Goal: Task Accomplishment & Management: Manage account settings

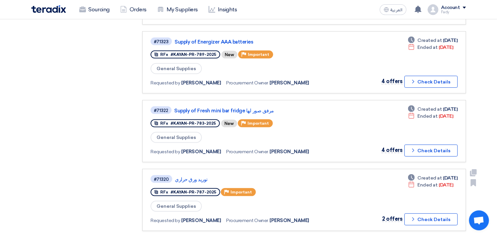
click at [341, 169] on link "#71320 توريد ورق حراري RFx #KAYAN-PR-787-2025 Priority Important General Suppli…" at bounding box center [303, 200] width 323 height 62
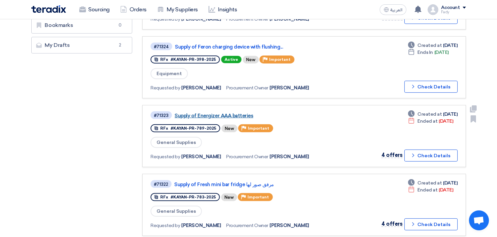
scroll to position [222, 0]
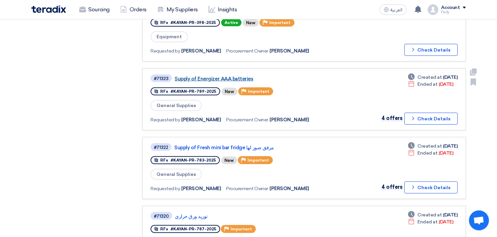
click at [211, 76] on link "Supply of Energizer AAA batteries" at bounding box center [257, 79] width 166 height 6
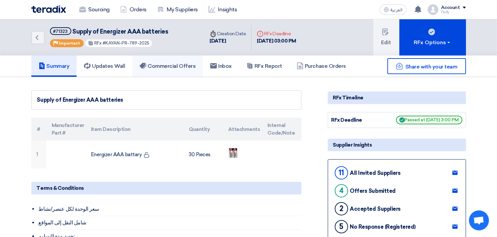
click at [163, 69] on link "Commercial Offers" at bounding box center [167, 66] width 71 height 21
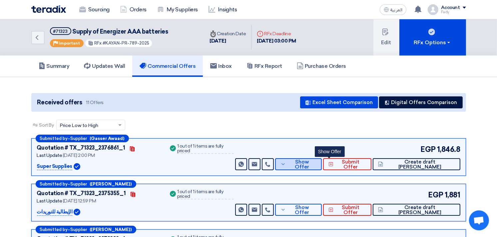
click at [316, 163] on span "Show Offer" at bounding box center [301, 165] width 29 height 10
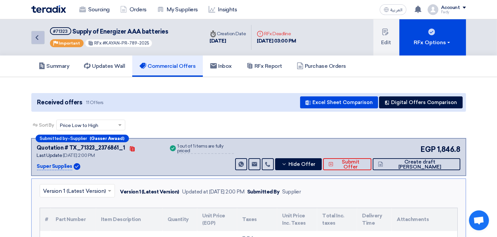
click at [41, 34] on icon "Back" at bounding box center [37, 38] width 8 height 8
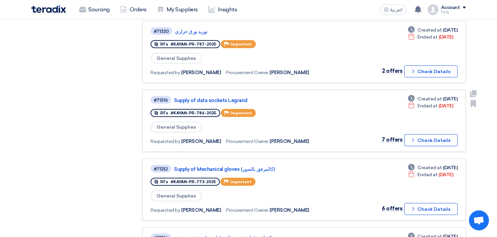
scroll to position [444, 0]
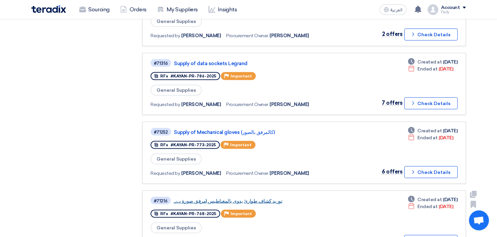
click at [237, 198] on link "توريد كشاف طوارئ يدوى بالمغناطيس (مرفق صورة ب..." at bounding box center [256, 201] width 166 height 6
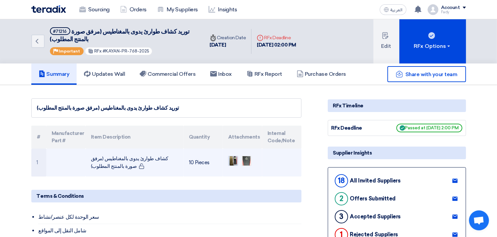
click at [234, 157] on img at bounding box center [232, 161] width 9 height 12
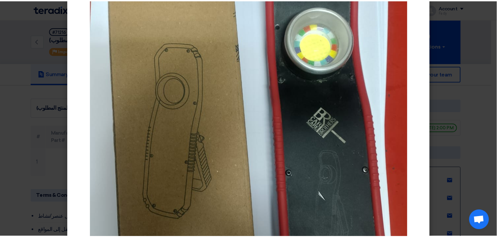
scroll to position [37, 0]
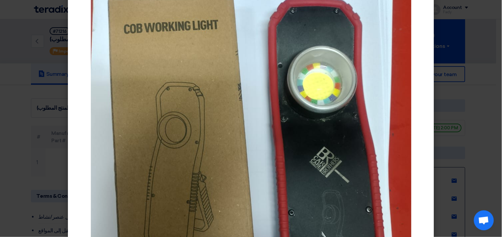
click at [479, 59] on modal-container at bounding box center [251, 118] width 502 height 237
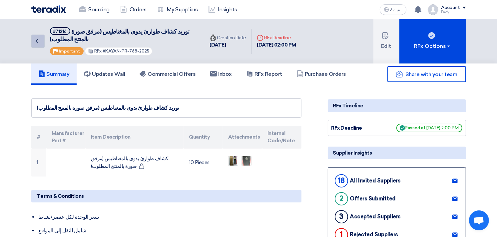
click at [39, 38] on icon "Back" at bounding box center [37, 41] width 8 height 8
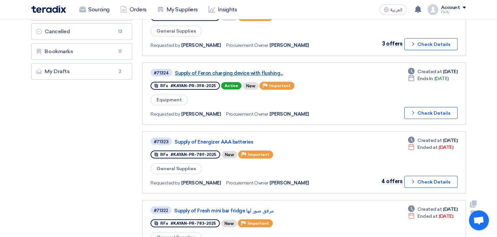
scroll to position [111, 0]
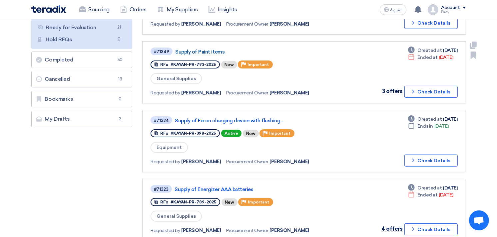
click at [198, 50] on link "Supply of Paint items" at bounding box center [258, 52] width 166 height 6
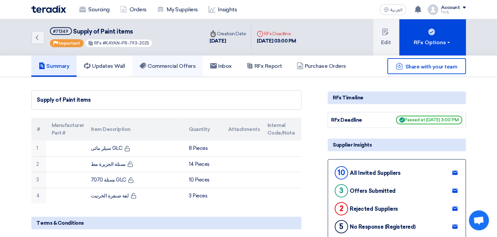
click at [160, 63] on h5 "Commercial Offers" at bounding box center [168, 66] width 56 height 7
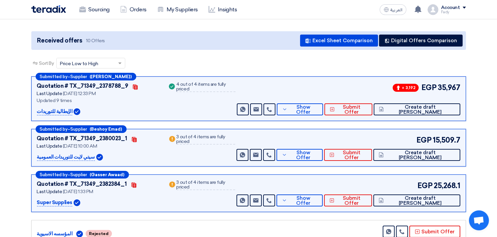
scroll to position [74, 0]
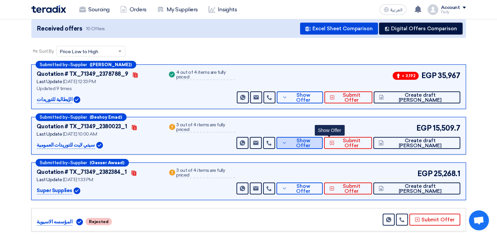
click at [317, 142] on span "Show Offer" at bounding box center [303, 144] width 29 height 10
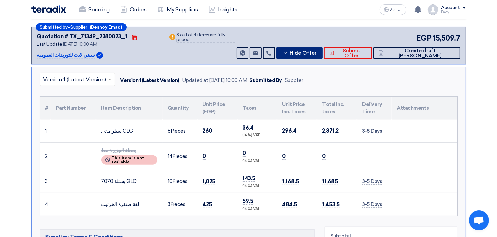
scroll to position [148, 0]
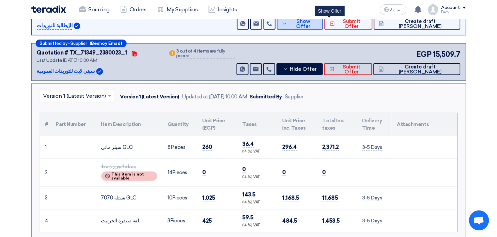
click at [318, 24] on span "Show Offer" at bounding box center [303, 24] width 29 height 10
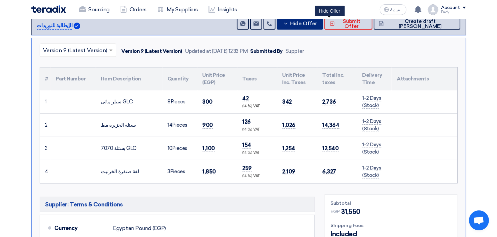
click at [317, 22] on span "Hide Offer" at bounding box center [303, 23] width 27 height 5
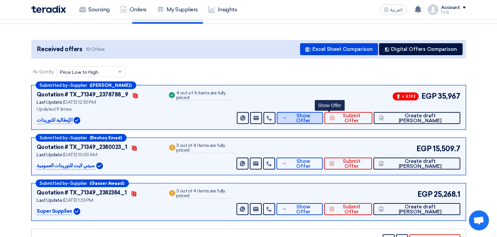
scroll to position [0, 0]
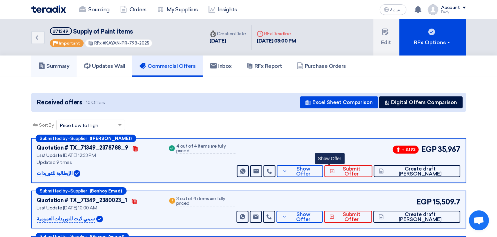
click at [62, 58] on link "Summary" at bounding box center [54, 66] width 46 height 21
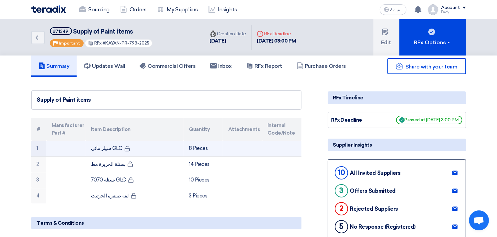
click at [102, 150] on td "سيلر مائى GLC" at bounding box center [135, 149] width 98 height 16
copy tr "سيلر مائى GLC"
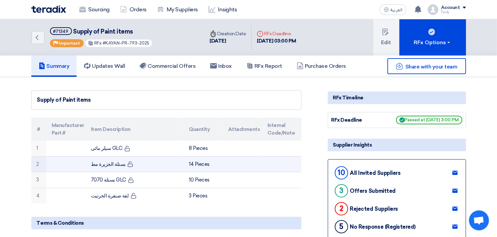
click at [104, 165] on td "بستلة الجزيرة مط" at bounding box center [135, 164] width 98 height 16
copy tr "بستلة الجزيرة مط"
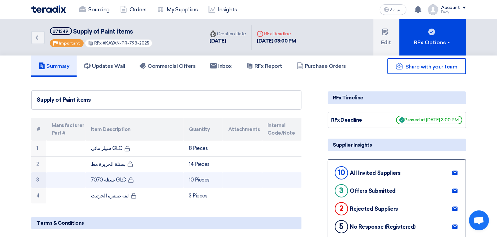
click at [106, 181] on td "بستلة 7070 GLC" at bounding box center [135, 180] width 98 height 16
copy tr "بستلة 7070 GLC"
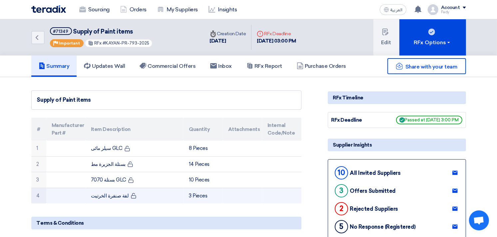
click at [106, 196] on td "لفة صنفرة الخرتيت" at bounding box center [135, 196] width 98 height 16
copy tr "لفة صنفرة الخرتيت"
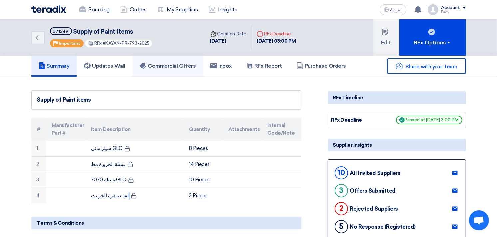
click at [162, 65] on h5 "Commercial Offers" at bounding box center [168, 66] width 56 height 7
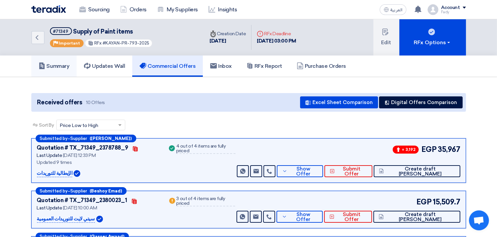
click at [58, 66] on h5 "Summary" at bounding box center [54, 66] width 31 height 7
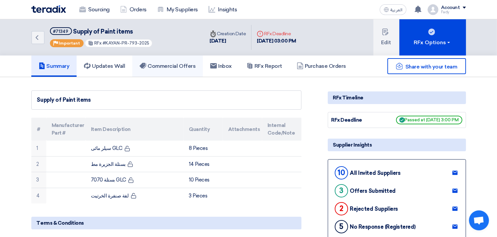
click at [173, 67] on h5 "Commercial Offers" at bounding box center [168, 66] width 56 height 7
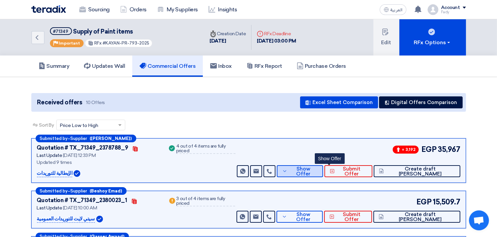
click at [323, 168] on button "Show Offer" at bounding box center [300, 171] width 46 height 12
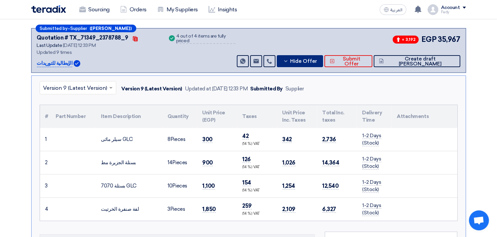
scroll to position [111, 0]
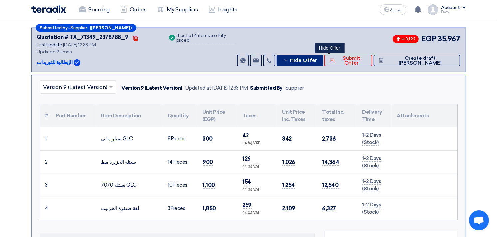
click at [323, 56] on button "Hide Offer" at bounding box center [300, 61] width 46 height 12
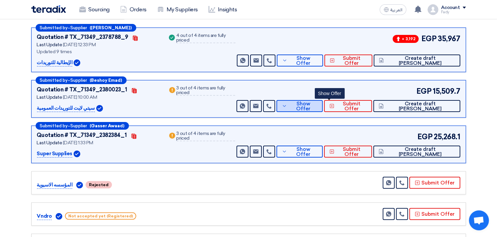
click at [317, 103] on span "Show Offer" at bounding box center [303, 107] width 29 height 10
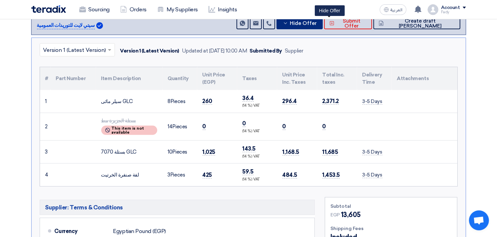
scroll to position [148, 0]
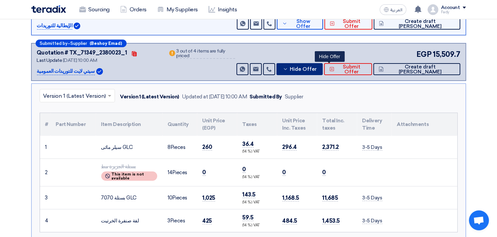
click at [317, 67] on span "Hide Offer" at bounding box center [303, 69] width 27 height 5
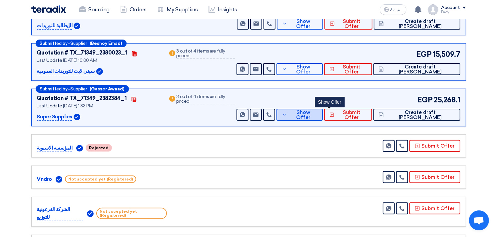
click at [323, 110] on button "Show Offer" at bounding box center [299, 115] width 46 height 12
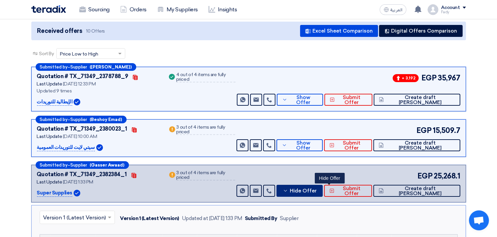
scroll to position [0, 0]
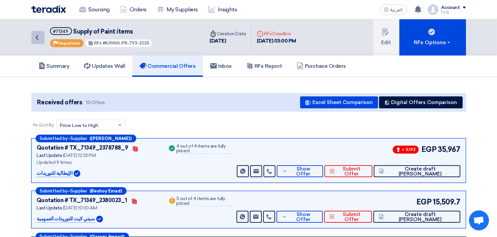
click at [40, 34] on icon "Back" at bounding box center [37, 38] width 8 height 8
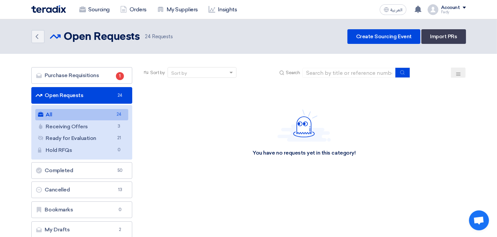
click at [83, 112] on link "All All 24" at bounding box center [81, 114] width 93 height 11
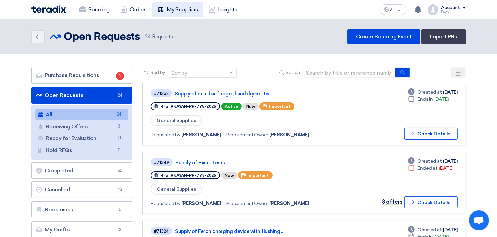
click at [184, 7] on link "My Suppliers" at bounding box center [177, 9] width 51 height 15
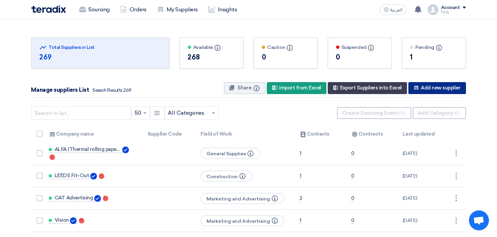
click at [435, 89] on div "New Supplier Add new supplier" at bounding box center [436, 88] width 57 height 12
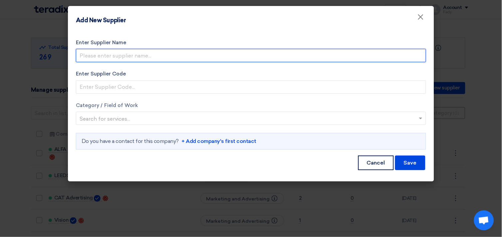
click at [127, 54] on input "Enter Supplier Name" at bounding box center [251, 55] width 350 height 13
type input "Vundro"
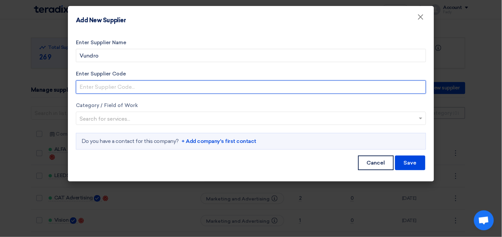
click at [100, 89] on input "Enter Supplier Code" at bounding box center [251, 87] width 350 height 13
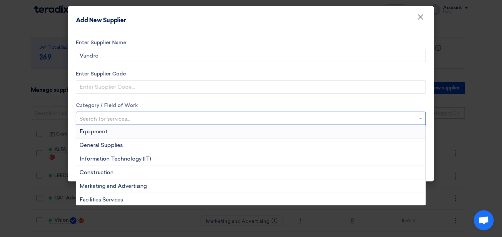
click at [269, 117] on input "text" at bounding box center [248, 119] width 336 height 11
click at [128, 148] on div "General Supplies" at bounding box center [251, 146] width 350 height 14
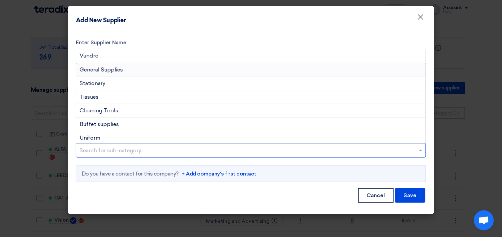
click at [125, 147] on input "text" at bounding box center [252, 151] width 345 height 11
click at [100, 71] on span "General Supplies" at bounding box center [101, 70] width 43 height 6
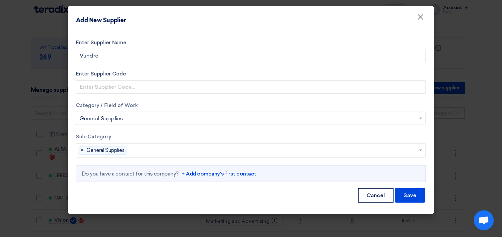
click at [231, 172] on link "+ Add company's first contact" at bounding box center [218, 174] width 75 height 8
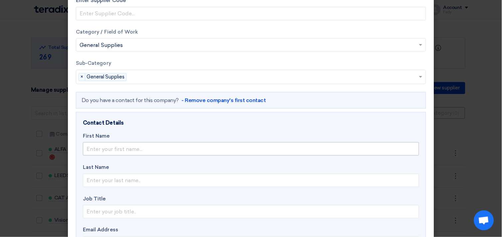
scroll to position [74, 0]
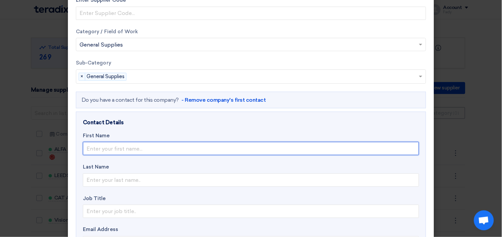
click at [142, 152] on input "text" at bounding box center [251, 148] width 336 height 13
type input "Nada"
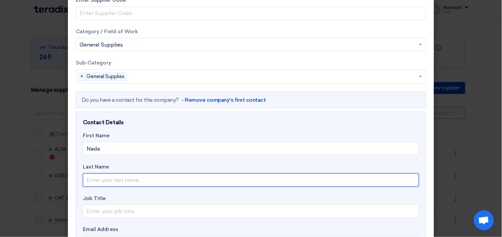
click at [129, 180] on input "text" at bounding box center [251, 180] width 336 height 13
type input "Essam"
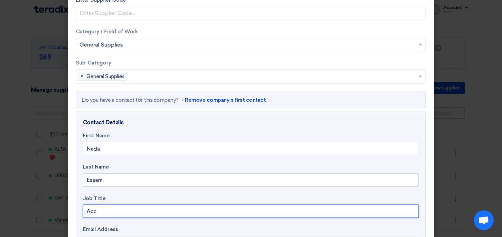
type input "Account Manger"
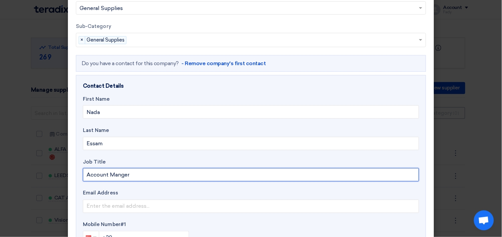
scroll to position [164, 0]
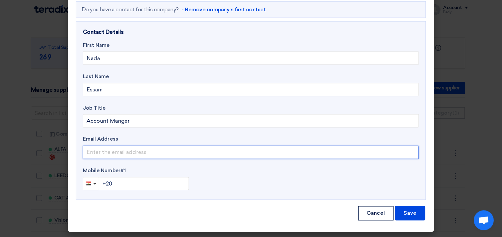
click at [135, 155] on input "email" at bounding box center [251, 152] width 336 height 13
paste input "[EMAIL_ADDRESS][DOMAIN_NAME]"
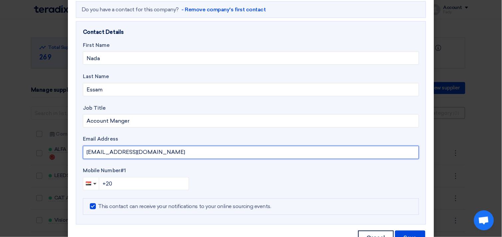
type input "[EMAIL_ADDRESS][DOMAIN_NAME]"
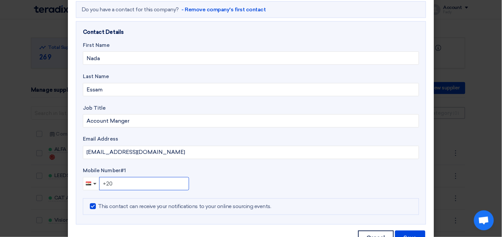
click at [122, 188] on input "+20" at bounding box center [144, 183] width 90 height 13
type input "[PHONE_NUMBER]"
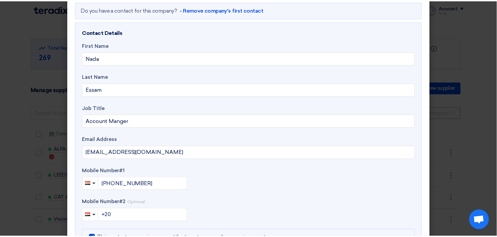
scroll to position [221, 0]
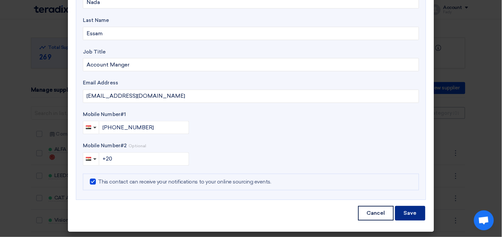
click at [413, 214] on button "Save" at bounding box center [410, 213] width 30 height 15
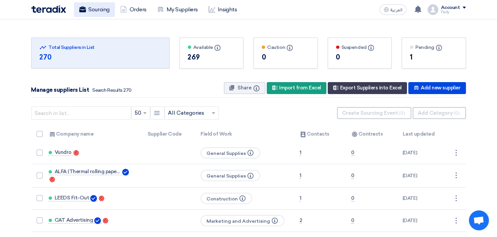
click at [96, 6] on link "Sourcing" at bounding box center [94, 9] width 41 height 15
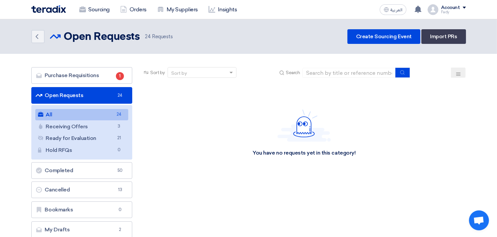
click at [68, 113] on link "All All 24" at bounding box center [81, 114] width 93 height 11
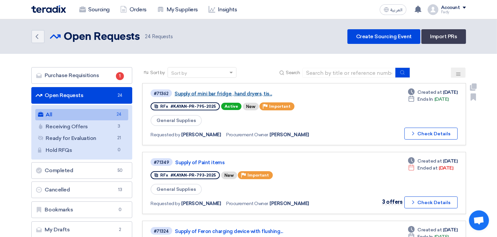
click at [241, 94] on link "Supply of mini bar fridge , hand dryers, tis..." at bounding box center [257, 94] width 166 height 6
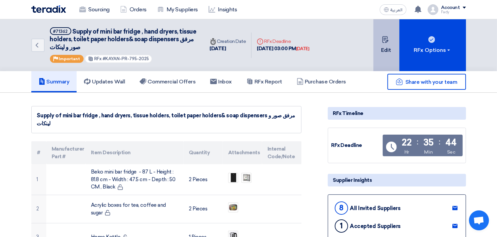
click at [381, 49] on button "Edit" at bounding box center [386, 45] width 26 height 52
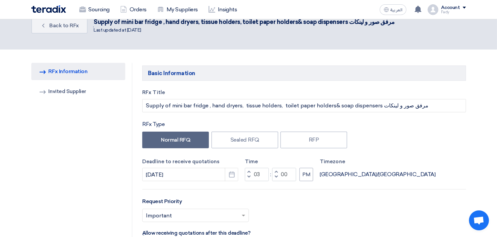
scroll to position [16, 0]
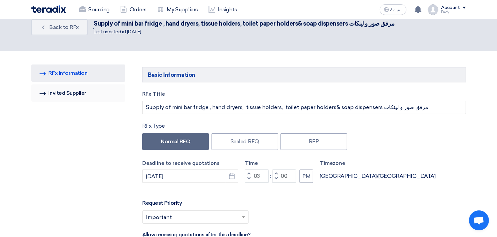
click at [69, 98] on link "Invited Suppliers Invited Supplier" at bounding box center [78, 93] width 94 height 17
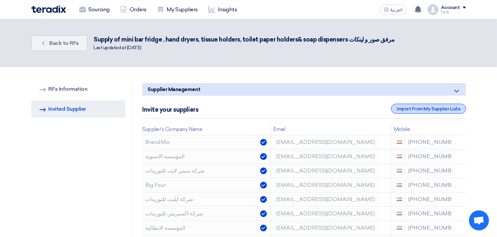
click at [453, 109] on div "Import From My Supplier Lists" at bounding box center [428, 109] width 75 height 10
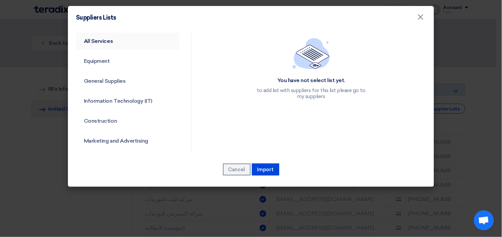
click at [110, 41] on link "All Services" at bounding box center [128, 41] width 104 height 17
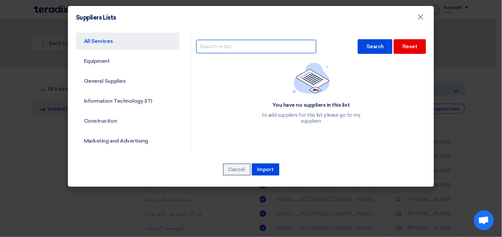
click at [248, 43] on input "text" at bounding box center [256, 46] width 120 height 13
type input "vundro"
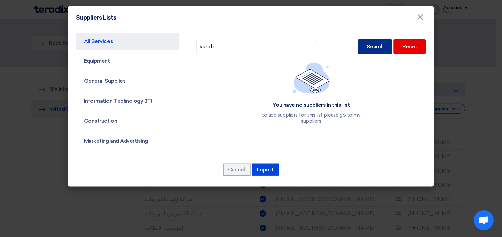
click at [364, 48] on div "Search" at bounding box center [375, 46] width 35 height 15
click at [111, 76] on link "General Supplies" at bounding box center [128, 81] width 104 height 17
click at [109, 81] on link "General Supplies" at bounding box center [128, 81] width 104 height 17
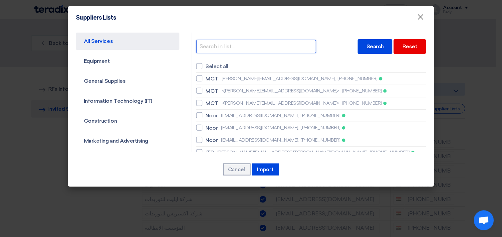
click at [220, 47] on input "text" at bounding box center [256, 46] width 120 height 13
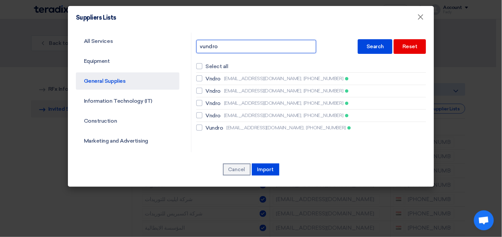
type input "vundro"
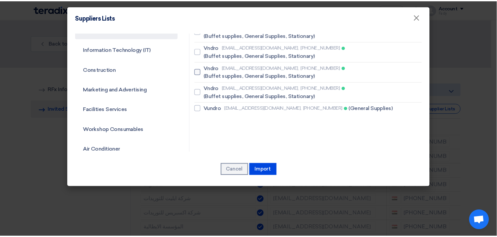
scroll to position [51, 0]
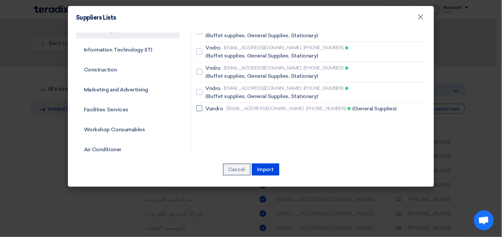
click at [199, 108] on div at bounding box center [199, 109] width 6 height 6
click at [206, 108] on input "Vundro [EMAIL_ADDRESS][DOMAIN_NAME], [PHONE_NUMBER] (General Supplies)" at bounding box center [208, 109] width 4 height 4
checkbox input "true"
click at [264, 168] on button "Import" at bounding box center [265, 170] width 27 height 12
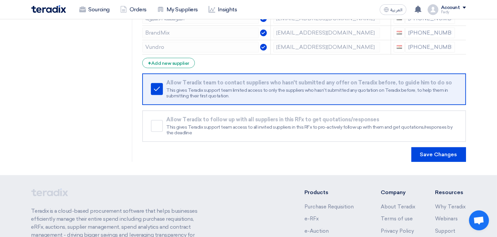
scroll to position [210, 0]
click at [450, 155] on button "Save Changes" at bounding box center [438, 154] width 55 height 15
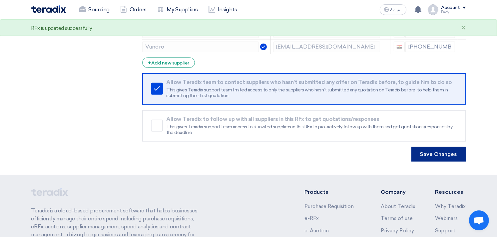
scroll to position [0, 0]
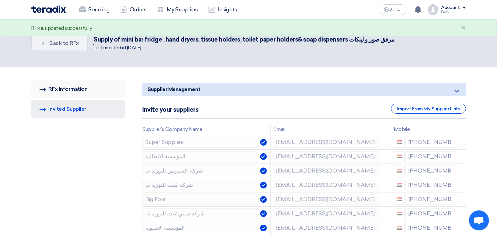
click at [79, 93] on link "RFQ Information RFx Information" at bounding box center [78, 89] width 94 height 17
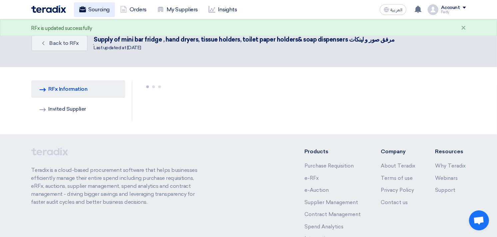
click at [98, 11] on link "Sourcing" at bounding box center [94, 9] width 41 height 15
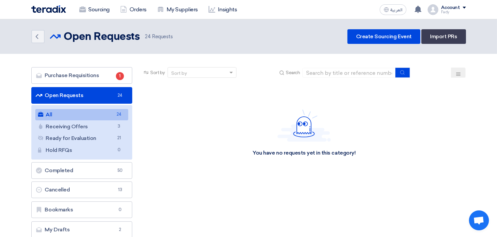
click at [68, 95] on link "Open Requests Open Requests 24" at bounding box center [81, 95] width 101 height 17
click at [68, 94] on link "Open Requests Open Requests 24" at bounding box center [81, 95] width 101 height 17
click at [74, 115] on link "All All 24" at bounding box center [81, 114] width 93 height 11
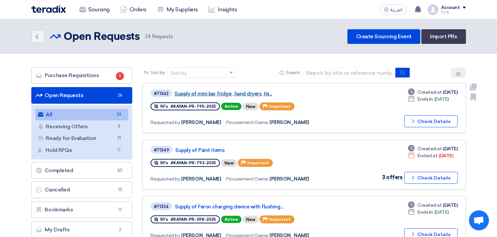
click at [223, 92] on link "Supply of mini bar fridge , hand dryers, tis..." at bounding box center [257, 94] width 166 height 6
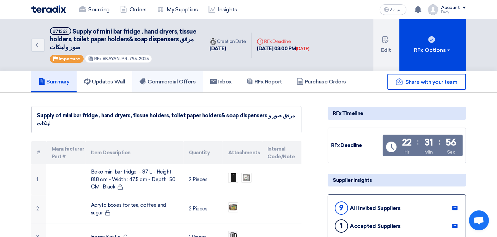
click at [161, 76] on link "Commercial Offers" at bounding box center [167, 81] width 71 height 21
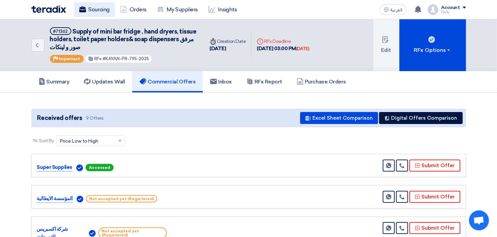
click at [95, 13] on link "Sourcing" at bounding box center [94, 9] width 41 height 15
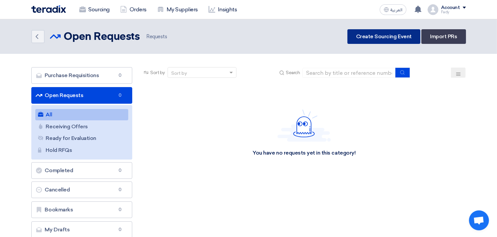
click at [388, 31] on link "Create Sourcing Event" at bounding box center [383, 36] width 73 height 15
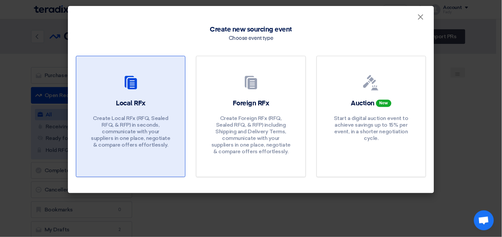
click at [137, 98] on link "Local RFx Create Local RFx (RFQ, Sealed RFQ, & RFP) in seconds, communicate wit…" at bounding box center [131, 117] width 110 height 122
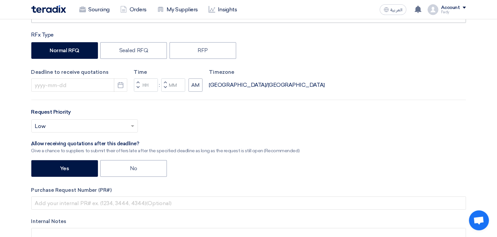
scroll to position [148, 0]
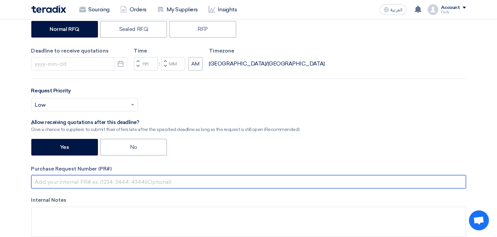
click at [106, 183] on input "text" at bounding box center [248, 181] width 435 height 13
paste input "KAYAN-PR-797-2025"
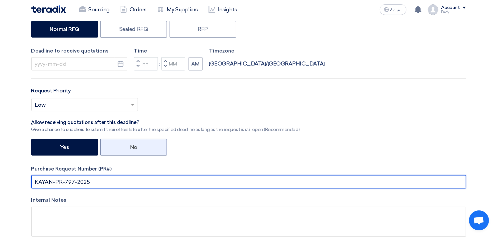
type input "KAYAN-PR-797-2025"
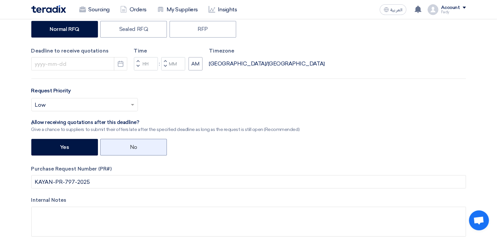
click at [128, 148] on label "No" at bounding box center [133, 147] width 67 height 17
click at [130, 148] on input "No" at bounding box center [132, 147] width 4 height 4
radio input "true"
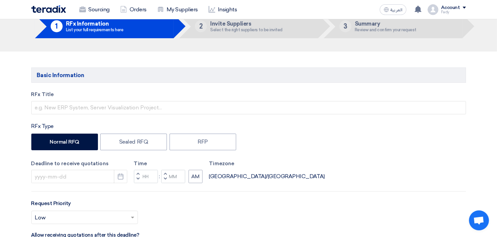
scroll to position [0, 0]
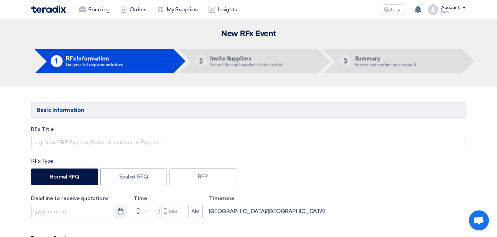
click at [124, 214] on button "Pick a date" at bounding box center [120, 211] width 13 height 13
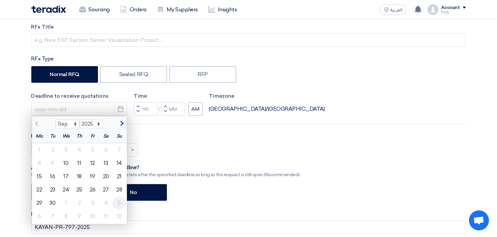
scroll to position [111, 0]
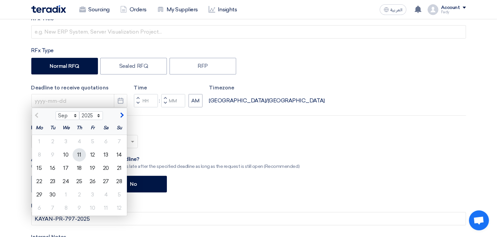
click at [82, 155] on div "11" at bounding box center [79, 155] width 13 height 13
type input "[DATE]"
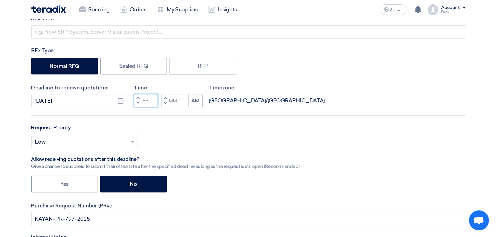
click at [146, 99] on input "Hours" at bounding box center [146, 100] width 24 height 13
type input "03"
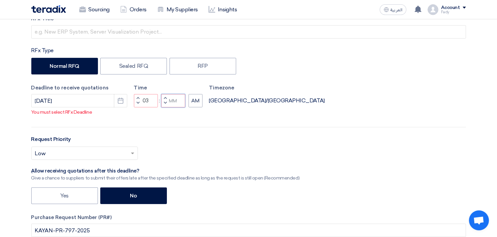
click at [170, 102] on div "Time Increment hours 03 Decrement hours : Increment minutes Decrement minutes AM" at bounding box center [168, 96] width 69 height 24
type input "00"
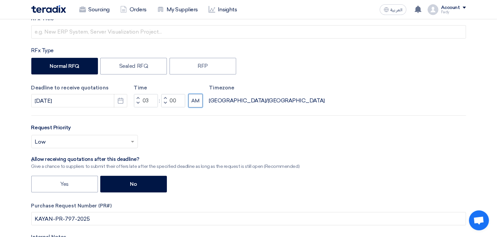
click at [195, 112] on div "RFx Title RFx Type Normal RFQ Sealed RFQ RFP Deadline to receive quotations [DA…" at bounding box center [248, 149] width 445 height 269
click at [196, 102] on button "AM" at bounding box center [195, 100] width 14 height 13
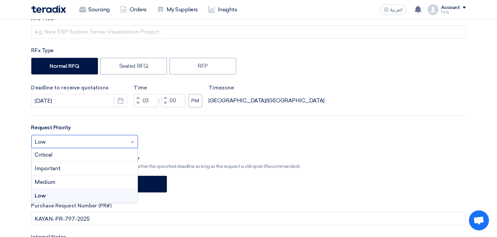
click at [129, 140] on span at bounding box center [133, 142] width 8 height 8
click at [68, 172] on div "Important" at bounding box center [85, 169] width 106 height 14
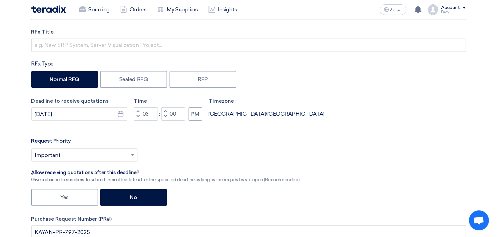
scroll to position [0, 0]
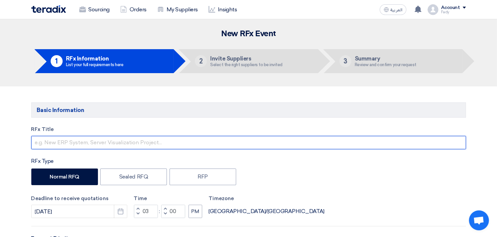
click at [110, 142] on input "text" at bounding box center [248, 142] width 435 height 13
type input "S"
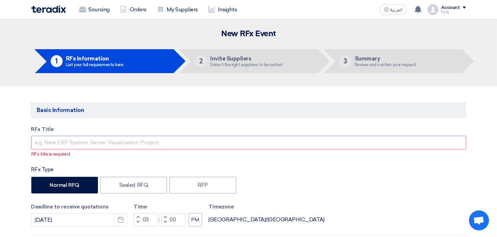
click at [127, 144] on input "text" at bounding box center [248, 142] width 435 height 13
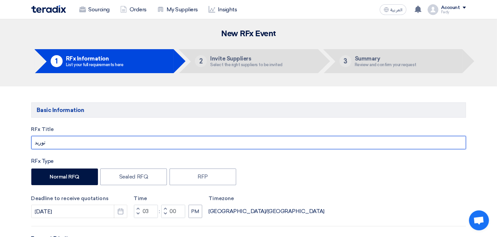
paste input "لفة سلك ترمو بلاستيك4* 4 السويدى"
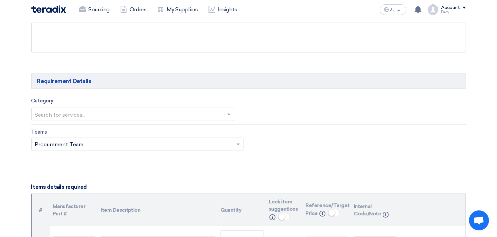
scroll to position [333, 0]
type input "توريد لفة سلك ترمو بلاستيك4* 4 السويدى"
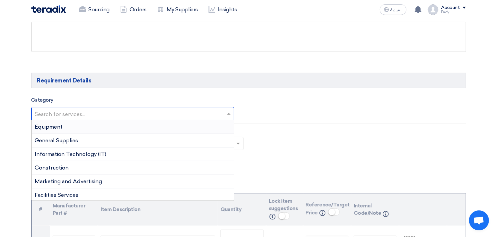
click at [93, 116] on input "text" at bounding box center [129, 114] width 189 height 11
click at [70, 127] on div "Equipment" at bounding box center [133, 128] width 202 height 14
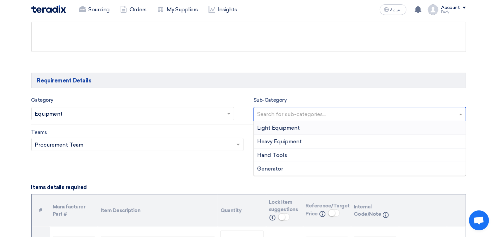
click at [337, 114] on input "text" at bounding box center [360, 115] width 207 height 11
click at [119, 119] on input "text" at bounding box center [129, 114] width 189 height 11
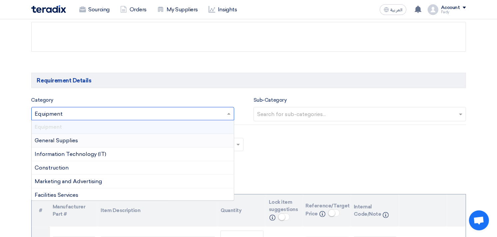
click at [80, 139] on div "General Supplies" at bounding box center [133, 141] width 202 height 14
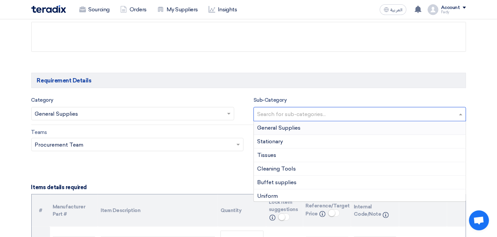
click at [324, 114] on input "text" at bounding box center [360, 115] width 207 height 11
click at [276, 128] on span "General Supplies" at bounding box center [278, 128] width 43 height 6
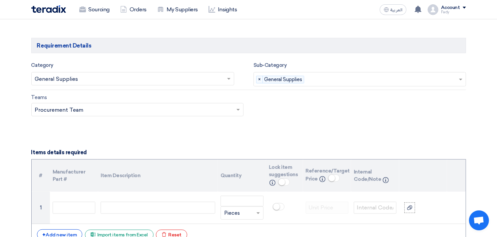
scroll to position [444, 0]
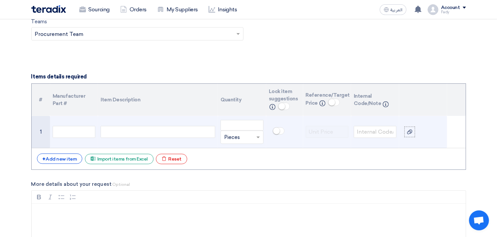
click at [163, 128] on div at bounding box center [158, 132] width 115 height 12
paste div
click at [131, 131] on span "لفة سلك ترمو بلاستيك4* 4 السويدى" at bounding box center [140, 132] width 73 height 8
click at [128, 133] on span "لفة سلك ترمو بلاستيك 4* 4 السويدى" at bounding box center [141, 132] width 74 height 8
click at [121, 132] on span "لفة سلك ترمو بلاستيك 4 مم * 4 السويدى" at bounding box center [145, 132] width 83 height 8
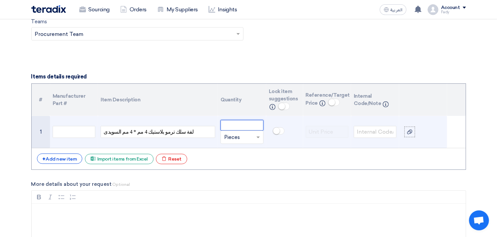
click at [247, 126] on input "number" at bounding box center [241, 125] width 43 height 11
type input "1"
click at [107, 132] on span "لفة سلك ترمو بلاستيك 4 مم * 4 مم السويدى" at bounding box center [149, 132] width 90 height 8
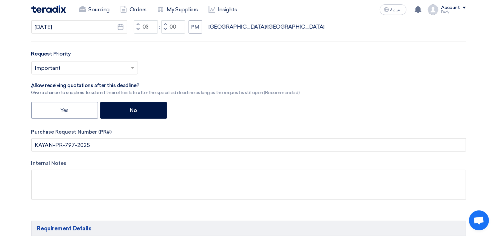
scroll to position [0, 0]
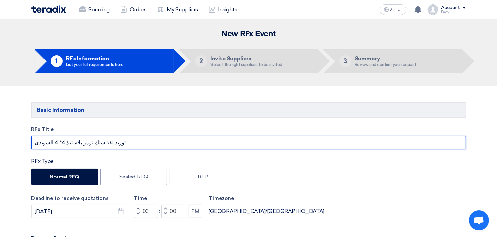
click at [48, 144] on input "توريد لفة سلك ترمو بلاستيك4* 4 السويدى" at bounding box center [248, 142] width 435 height 13
click at [49, 141] on input "توريد لفة سلك ترمو بلاستيك4* 4 السويدى" at bounding box center [248, 142] width 435 height 13
click at [70, 144] on input "توريد لفة سلك ترمو بلاستيك4* 4 شعر السويدى" at bounding box center [248, 142] width 435 height 13
click at [66, 142] on input "توريد لفة سلك ترمو بلاستيك4 * 4 شعر السويدى" at bounding box center [248, 142] width 435 height 13
click at [57, 141] on input "توريد لفة سلك ترمو بلاستيك4 مم * 4 شعر السويدى" at bounding box center [248, 142] width 435 height 13
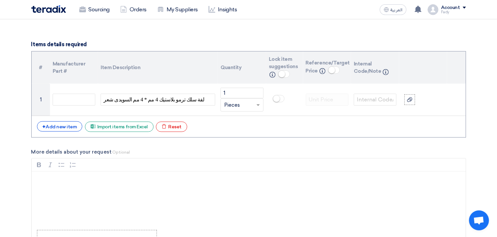
scroll to position [518, 0]
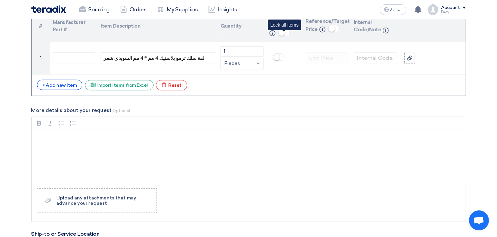
type input "توريد لفة سلك ترمو بلاستيك4 مم * 4 مم شعر السويدى"
click at [281, 32] on small at bounding box center [281, 32] width 7 height 7
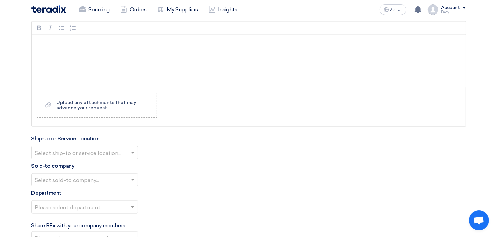
scroll to position [629, 0]
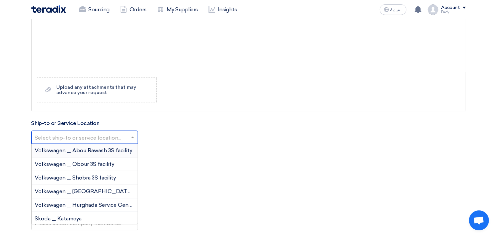
click at [80, 142] on input "text" at bounding box center [81, 138] width 93 height 11
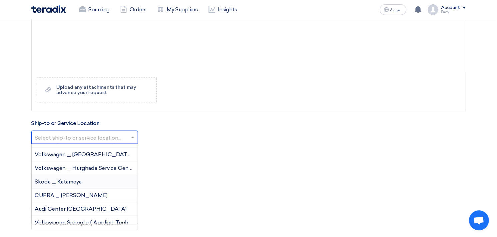
click at [84, 183] on div "Skoda _ Katameya" at bounding box center [85, 182] width 106 height 14
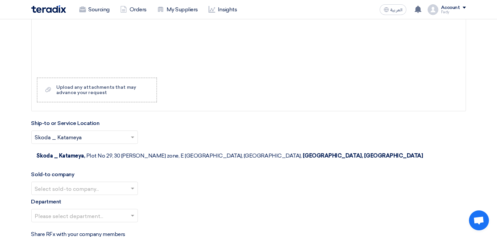
click at [79, 184] on input "text" at bounding box center [81, 189] width 93 height 11
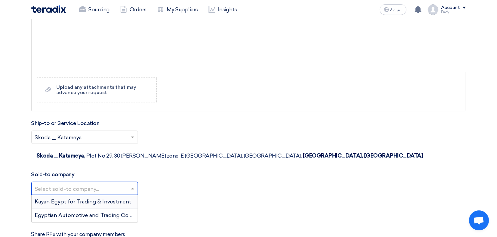
click at [76, 199] on span "Kayan Egypt for Trading & Investment" at bounding box center [83, 202] width 97 height 6
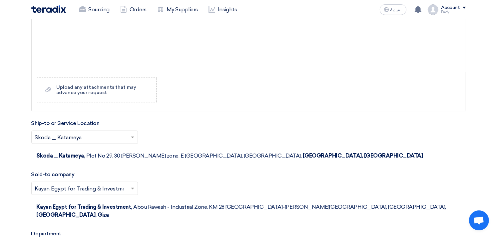
scroll to position [740, 0]
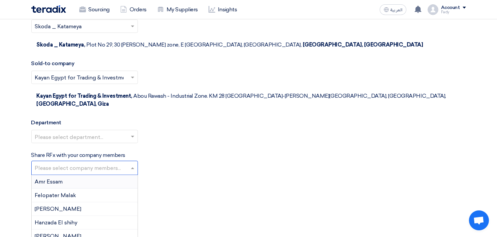
click at [71, 163] on input "text" at bounding box center [85, 168] width 101 height 11
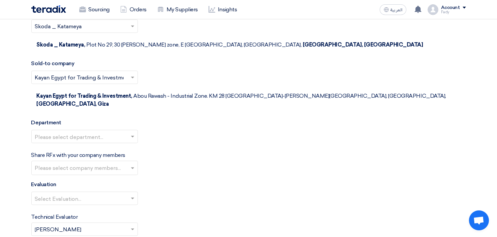
click at [296, 152] on div "Share RFx with your company members Please select company members..." at bounding box center [248, 164] width 435 height 24
click at [88, 132] on input "text" at bounding box center [81, 137] width 93 height 11
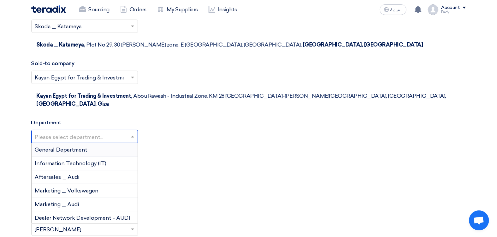
click at [78, 147] on span "General Department" at bounding box center [61, 150] width 53 height 6
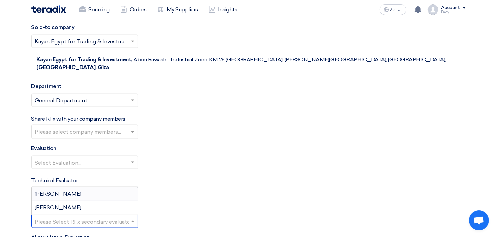
scroll to position [777, 0]
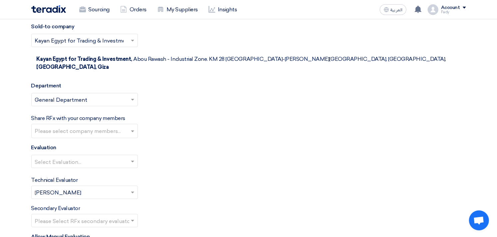
click at [189, 176] on div "Technical Evaluator Please Select RFx evaluator... × [PERSON_NAME] ×" at bounding box center [248, 187] width 435 height 23
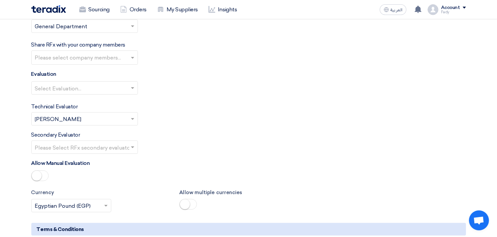
scroll to position [851, 0]
click at [78, 83] on input "text" at bounding box center [81, 88] width 93 height 11
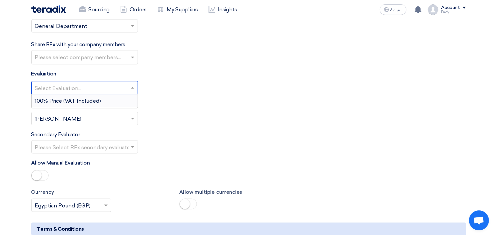
click at [77, 98] on span "100% Price (VAT Included)" at bounding box center [68, 101] width 66 height 6
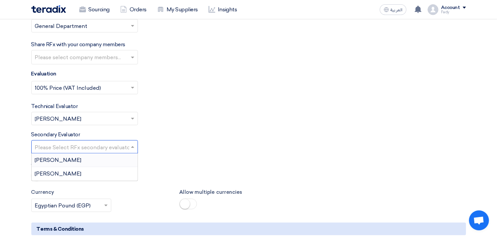
click at [84, 143] on input "text" at bounding box center [81, 148] width 93 height 11
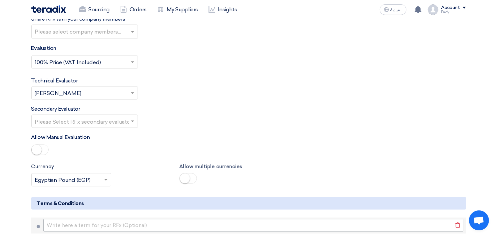
scroll to position [925, 0]
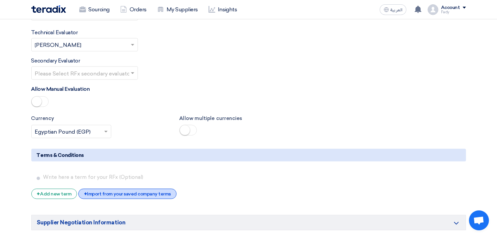
click at [143, 189] on div "+ Import from your saved company terms" at bounding box center [127, 194] width 98 height 10
click at [98, 189] on div "+ Import from your saved company terms" at bounding box center [127, 194] width 98 height 10
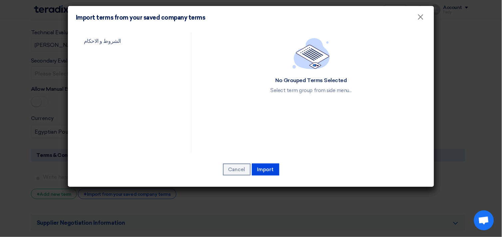
click at [108, 41] on link "الشروط و الاحكام" at bounding box center [128, 41] width 104 height 17
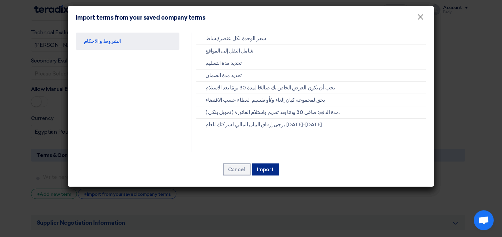
click at [273, 167] on button "Import" at bounding box center [265, 170] width 27 height 12
click at [269, 170] on button "Import" at bounding box center [265, 170] width 27 height 12
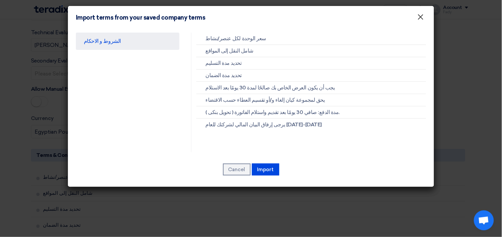
click at [421, 18] on span "×" at bounding box center [421, 18] width 7 height 13
click at [422, 18] on span "×" at bounding box center [421, 18] width 7 height 13
click at [458, 76] on modal-container "Import terms from your saved company terms × الشروط و الاحكام سعر الوحدة لكل عن…" at bounding box center [251, 118] width 502 height 237
click at [240, 171] on button "Cancel" at bounding box center [237, 170] width 28 height 12
click at [424, 19] on span "×" at bounding box center [421, 18] width 7 height 13
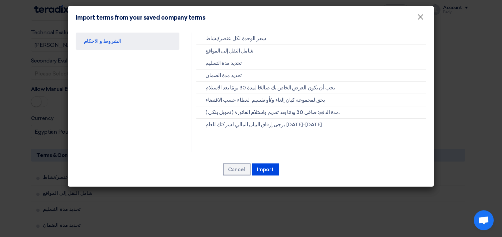
click at [458, 36] on modal-container "Import terms from your saved company terms × الشروط و الاحكام سعر الوحدة لكل عن…" at bounding box center [251, 118] width 502 height 237
click at [461, 50] on modal-container "Import terms from your saved company terms × الشروط و الاحكام سعر الوحدة لكل عن…" at bounding box center [251, 118] width 502 height 237
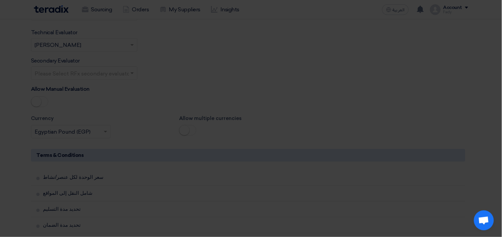
click at [461, 51] on modal-container "Import terms from your saved company terms × الشروط و الاحكام سعر الوحدة لكل عن…" at bounding box center [251, 118] width 502 height 237
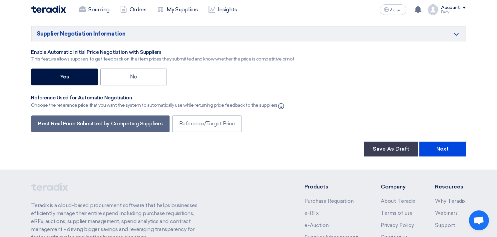
scroll to position [1258, 0]
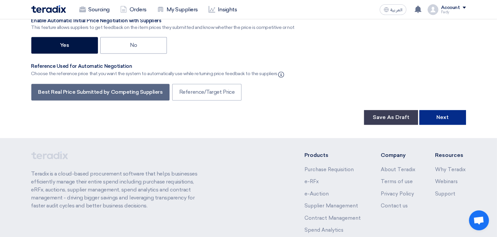
click at [445, 110] on button "Next" at bounding box center [442, 117] width 47 height 15
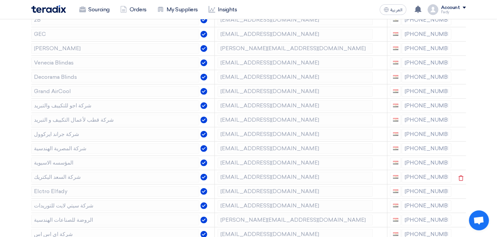
scroll to position [93, 0]
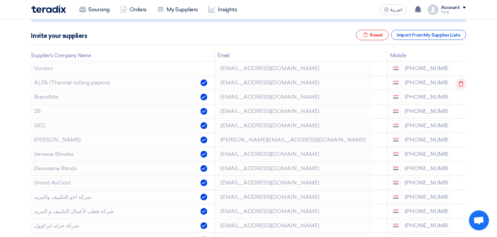
click at [460, 81] on icon at bounding box center [460, 83] width 11 height 11
click at [0, 0] on icon at bounding box center [0, 0] width 0 height 0
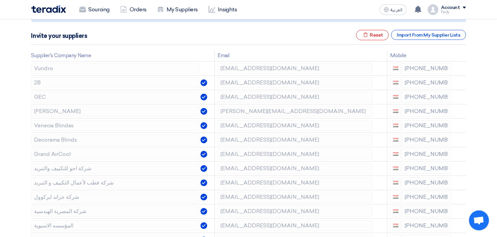
click at [0, 0] on icon at bounding box center [0, 0] width 0 height 0
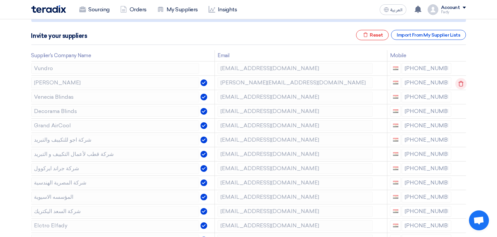
click at [460, 81] on td at bounding box center [460, 83] width 12 height 14
click at [460, 83] on icon at bounding box center [460, 83] width 11 height 11
click at [0, 0] on icon at bounding box center [0, 0] width 0 height 0
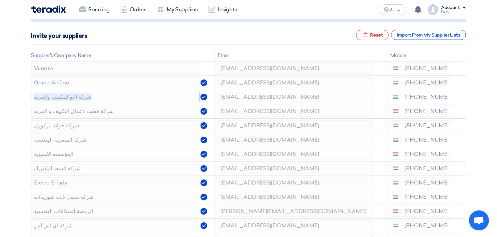
click at [0, 0] on icon at bounding box center [0, 0] width 0 height 0
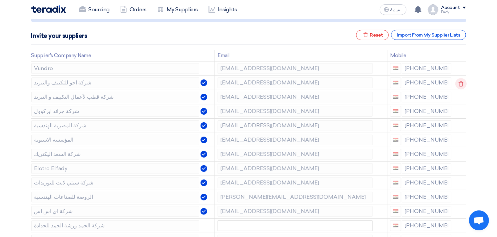
click at [460, 83] on td at bounding box center [460, 83] width 12 height 14
click at [461, 83] on icon at bounding box center [460, 83] width 11 height 11
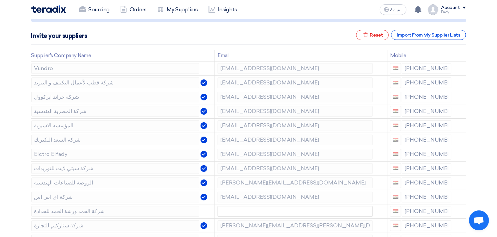
click at [0, 0] on icon at bounding box center [0, 0] width 0 height 0
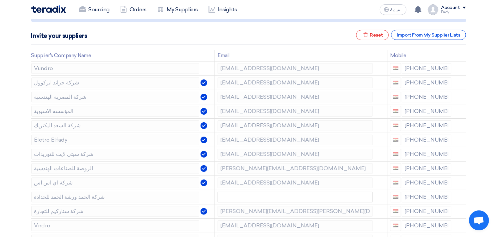
click at [0, 0] on icon at bounding box center [0, 0] width 0 height 0
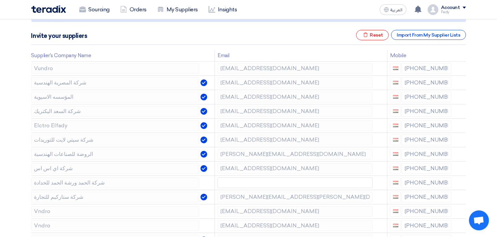
click at [0, 0] on icon at bounding box center [0, 0] width 0 height 0
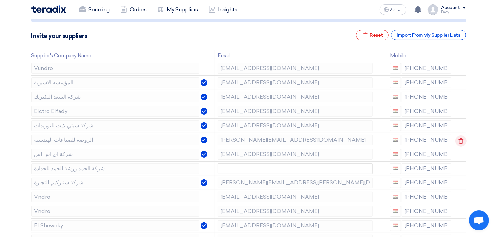
click at [462, 139] on icon at bounding box center [460, 141] width 11 height 11
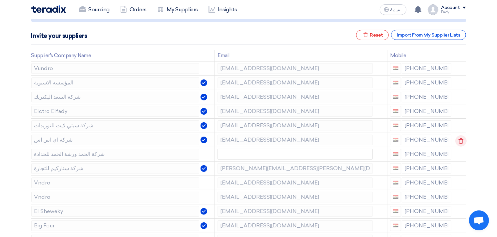
click at [458, 137] on icon at bounding box center [460, 141] width 11 height 11
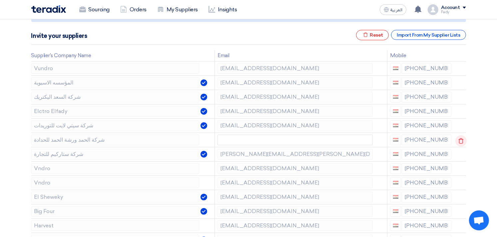
click at [458, 137] on icon at bounding box center [460, 141] width 11 height 11
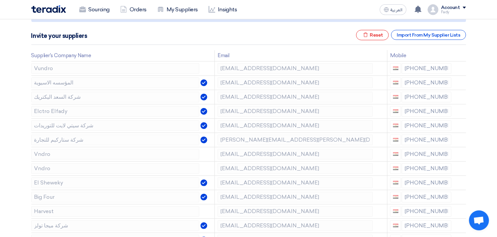
click at [0, 0] on icon at bounding box center [0, 0] width 0 height 0
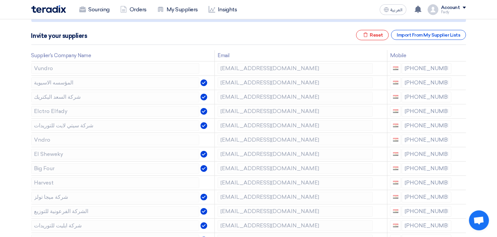
click at [0, 0] on icon at bounding box center [0, 0] width 0 height 0
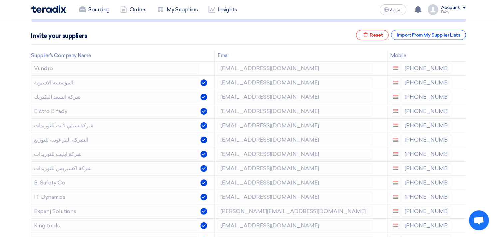
click at [0, 0] on icon at bounding box center [0, 0] width 0 height 0
click at [460, 170] on icon at bounding box center [460, 169] width 11 height 11
click at [0, 0] on icon at bounding box center [0, 0] width 0 height 0
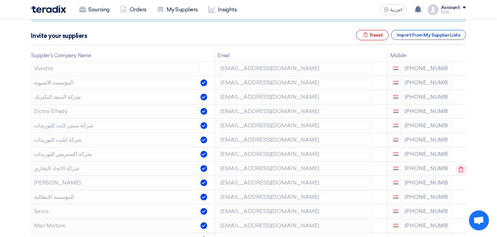
click at [460, 171] on icon at bounding box center [460, 169] width 11 height 11
click at [457, 181] on icon at bounding box center [460, 183] width 11 height 11
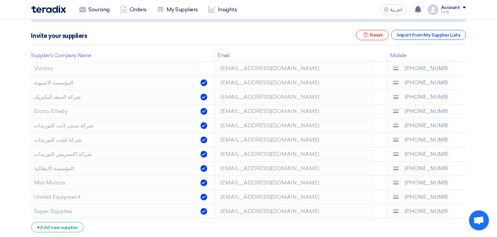
click at [0, 0] on icon at bounding box center [0, 0] width 0 height 0
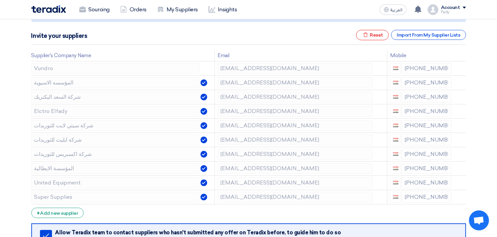
click at [0, 0] on icon at bounding box center [0, 0] width 0 height 0
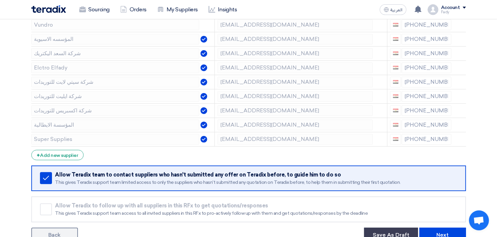
scroll to position [241, 0]
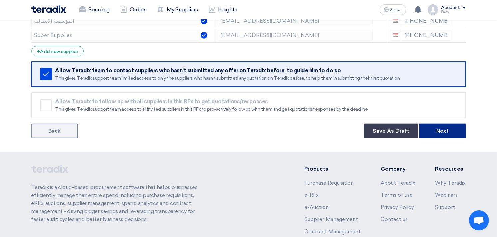
click at [437, 129] on button "Next" at bounding box center [442, 131] width 47 height 15
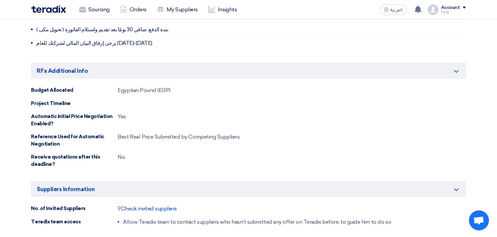
scroll to position [481, 0]
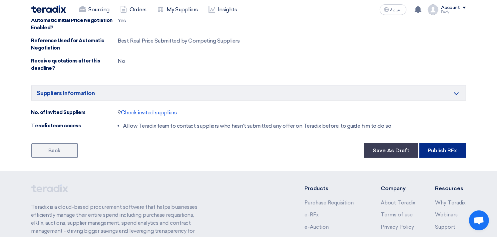
click at [442, 149] on button "Publish RFx" at bounding box center [442, 151] width 47 height 15
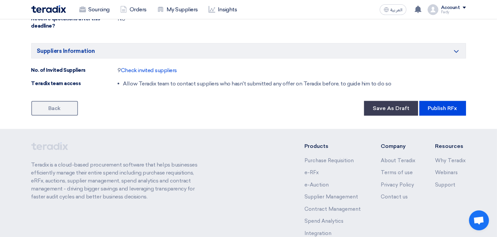
scroll to position [565, 0]
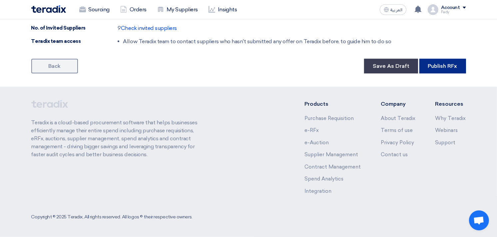
click at [456, 67] on button "Publish RFx" at bounding box center [442, 66] width 47 height 15
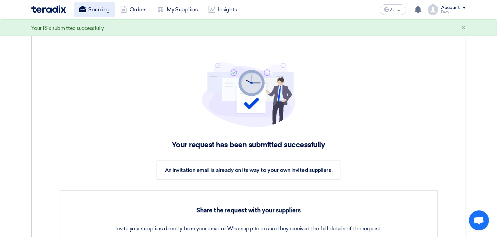
click at [102, 8] on link "Sourcing" at bounding box center [94, 9] width 41 height 15
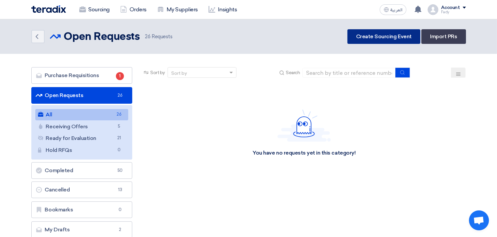
click at [399, 40] on link "Create Sourcing Event" at bounding box center [383, 36] width 73 height 15
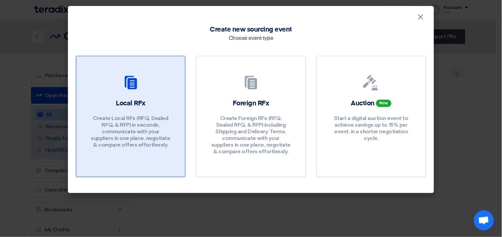
click at [138, 99] on h2 "Local RFx" at bounding box center [131, 103] width 30 height 9
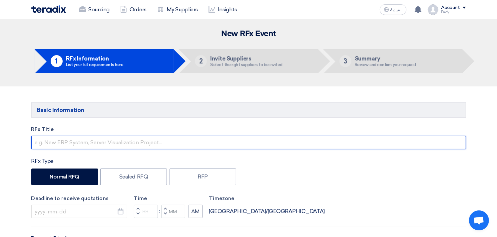
drag, startPoint x: 123, startPoint y: 142, endPoint x: 126, endPoint y: 141, distance: 3.6
click at [123, 142] on input "text" at bounding box center [248, 142] width 435 height 13
type input "توريد ماكينه ختم الوقت و التاريخ - مرفق صورة"
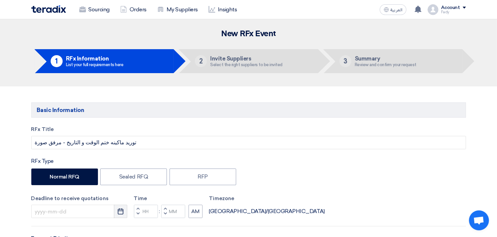
click at [123, 214] on use "button" at bounding box center [121, 212] width 6 height 6
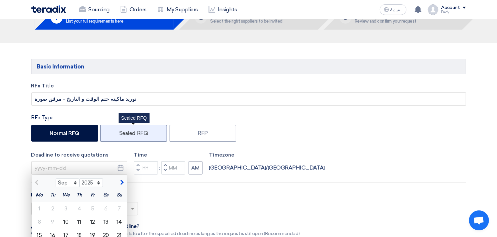
scroll to position [111, 0]
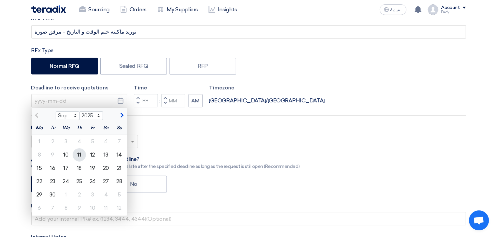
click at [84, 154] on div "11" at bounding box center [79, 155] width 13 height 13
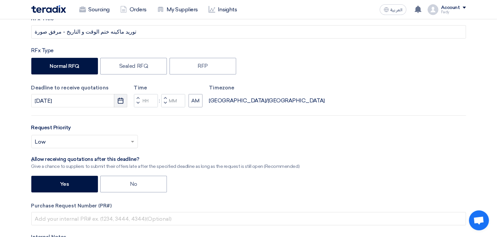
click at [120, 99] on icon "Pick a date" at bounding box center [120, 101] width 7 height 7
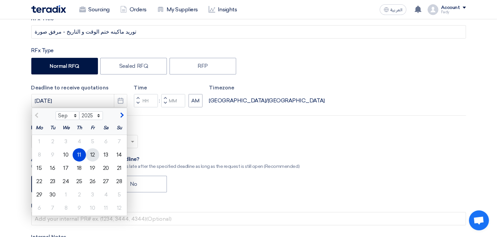
click at [94, 155] on div "12" at bounding box center [92, 155] width 13 height 13
type input "[DATE]"
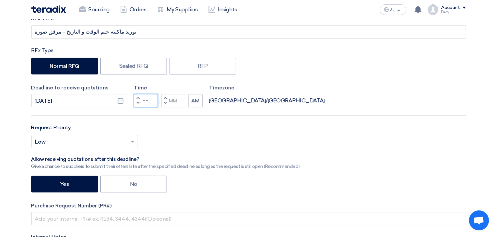
click at [145, 99] on input "Hours" at bounding box center [146, 100] width 24 height 13
type input "03"
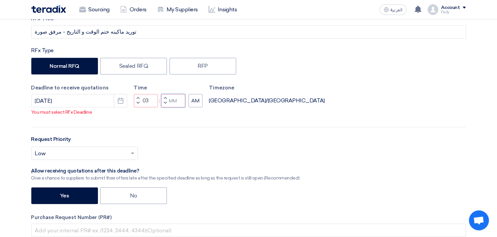
click at [175, 99] on div "Time Increment hours 03 Decrement hours : Increment minutes Decrement minutes AM" at bounding box center [168, 96] width 69 height 24
type input "00"
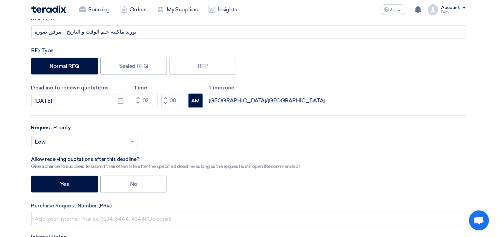
click at [201, 108] on div "RFx Title توريد ماكينه ختم الوقت و التاريخ - مرفق صورة RFx Type Normal RFQ Seal…" at bounding box center [248, 149] width 445 height 269
click at [194, 99] on button "AM" at bounding box center [195, 100] width 14 height 13
click at [83, 141] on input "text" at bounding box center [81, 142] width 93 height 11
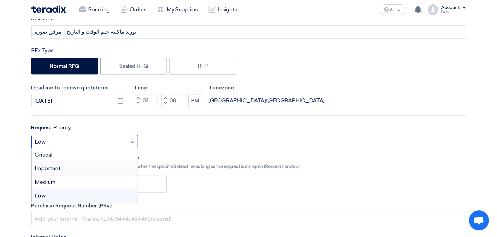
click at [58, 170] on span "Important" at bounding box center [48, 168] width 26 height 6
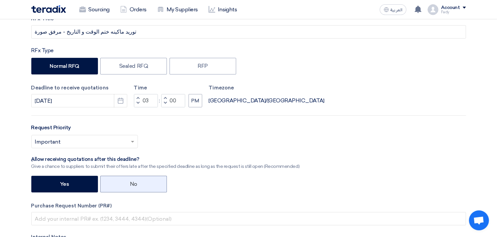
click at [125, 185] on label "No" at bounding box center [133, 184] width 67 height 17
click at [130, 185] on input "No" at bounding box center [132, 184] width 4 height 4
radio input "true"
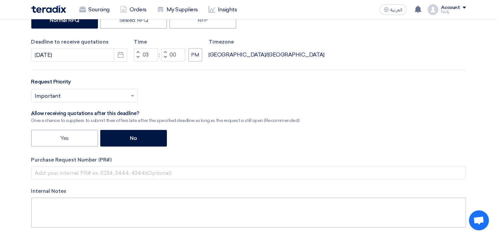
scroll to position [222, 0]
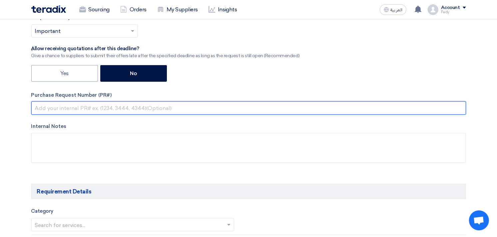
click at [128, 107] on input "text" at bounding box center [248, 108] width 435 height 13
paste input "KAYAN-PR-798-2025"
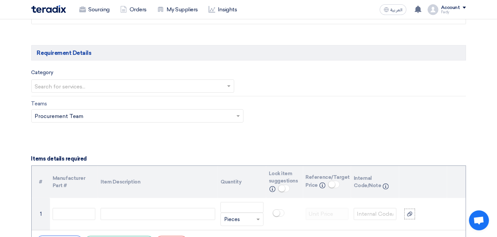
scroll to position [407, 0]
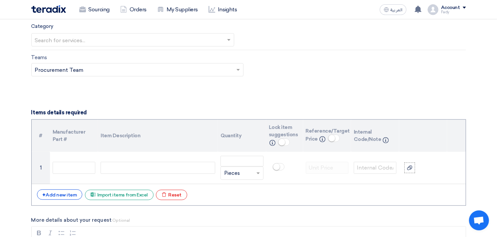
type input "KAYAN-PR-798-2025"
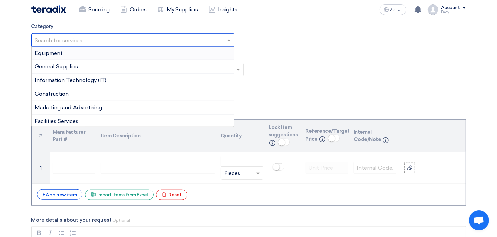
click at [104, 42] on input "text" at bounding box center [129, 40] width 189 height 11
click at [82, 67] on div "General Supplies" at bounding box center [133, 67] width 202 height 14
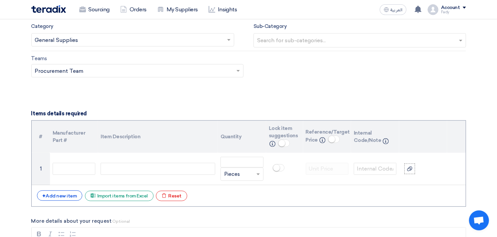
click at [280, 42] on input "text" at bounding box center [360, 41] width 207 height 11
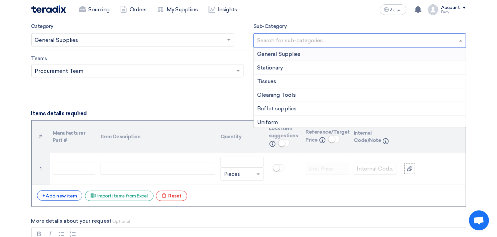
click at [280, 52] on span "General Supplies" at bounding box center [278, 54] width 43 height 6
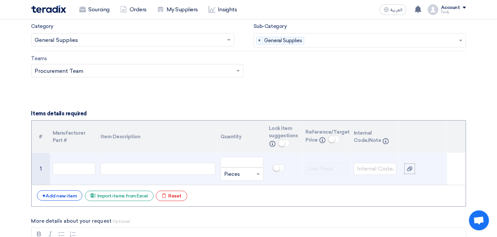
click at [127, 168] on div at bounding box center [158, 169] width 115 height 12
click at [237, 160] on input "number" at bounding box center [241, 162] width 43 height 11
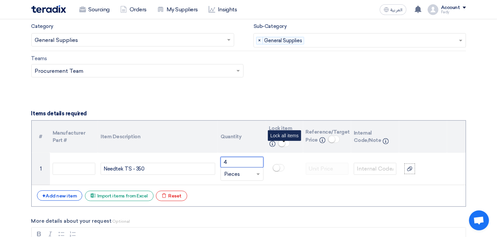
type input "4"
click at [281, 142] on small at bounding box center [281, 143] width 7 height 7
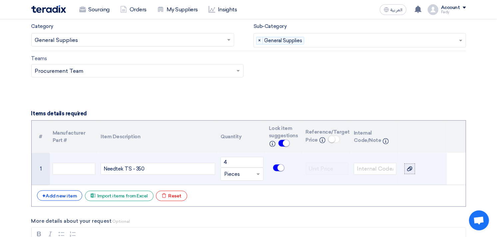
click at [410, 167] on icon at bounding box center [409, 168] width 5 height 5
click at [0, 0] on input "file" at bounding box center [0, 0] width 0 height 0
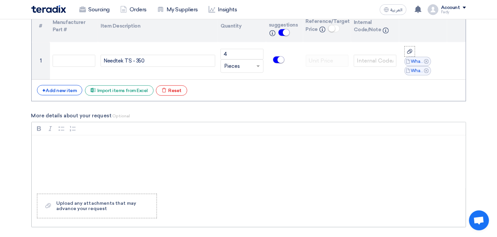
scroll to position [629, 0]
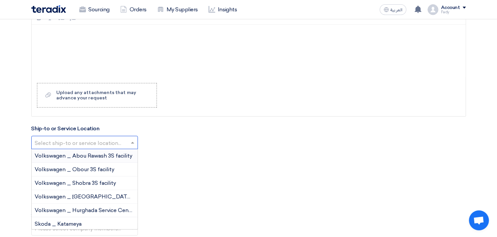
click at [69, 142] on input "text" at bounding box center [81, 143] width 93 height 11
click at [79, 169] on span "Volkswagen _ Obour 3S facility" at bounding box center [75, 169] width 80 height 6
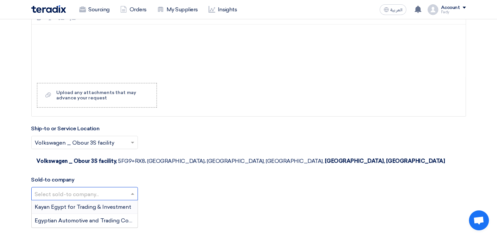
click at [77, 189] on input "text" at bounding box center [81, 194] width 93 height 11
click at [74, 218] on span "Egyptian Automotive and Trading Company" at bounding box center [90, 221] width 111 height 6
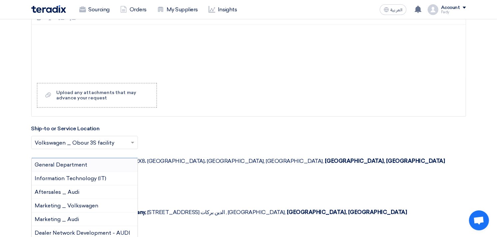
click at [80, 162] on span "General Department" at bounding box center [61, 165] width 53 height 6
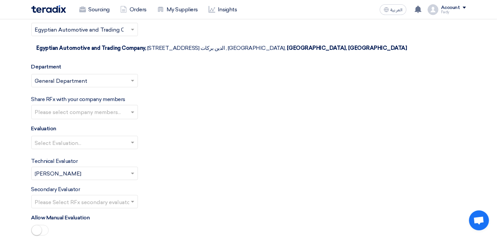
scroll to position [814, 0]
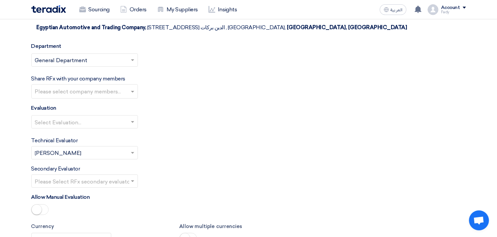
click at [80, 118] on input "text" at bounding box center [81, 123] width 93 height 11
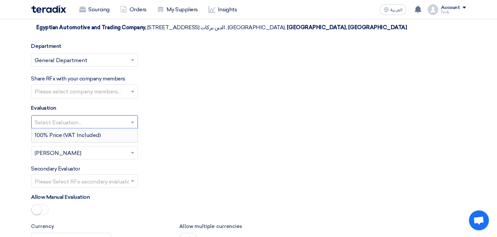
click at [75, 132] on span "100% Price (VAT Included)" at bounding box center [68, 135] width 66 height 6
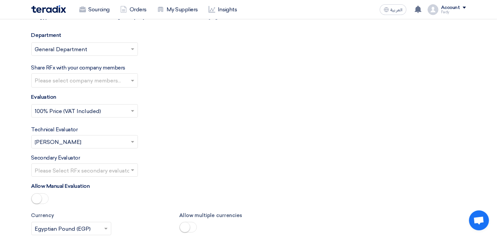
scroll to position [925, 0]
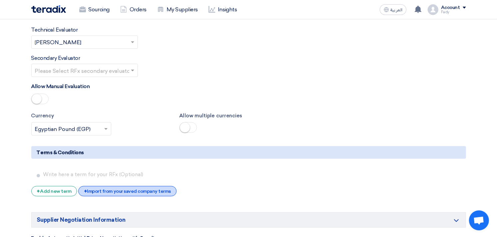
click at [101, 186] on div "+ Import from your saved company terms" at bounding box center [127, 191] width 98 height 10
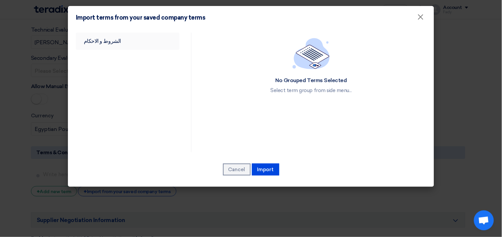
click at [94, 39] on link "الشروط و الاحكام" at bounding box center [128, 41] width 104 height 17
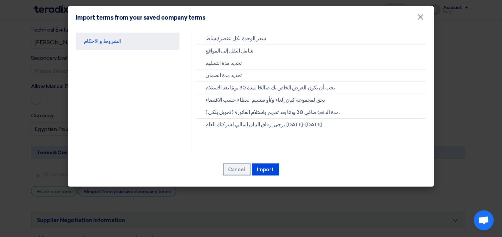
click at [268, 163] on div "Cancel [GEOGRAPHIC_DATA]" at bounding box center [251, 169] width 350 height 13
click at [269, 166] on button "Import" at bounding box center [265, 170] width 27 height 12
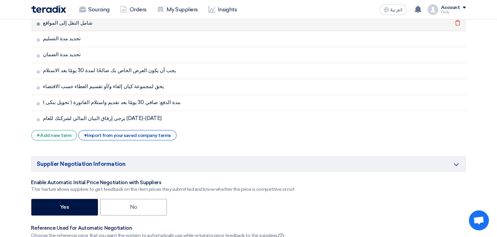
scroll to position [1110, 0]
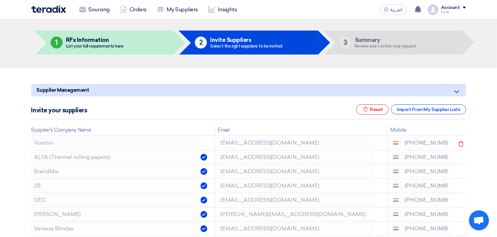
scroll to position [37, 0]
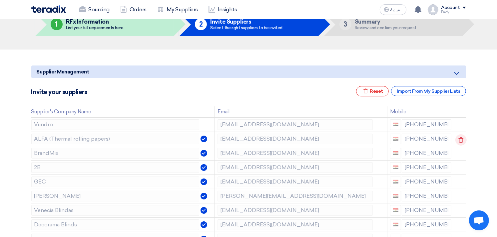
click at [459, 138] on use at bounding box center [460, 140] width 5 height 6
click at [0, 0] on use at bounding box center [0, 0] width 0 height 0
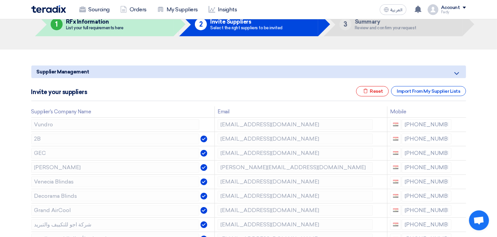
click at [0, 0] on use at bounding box center [0, 0] width 0 height 0
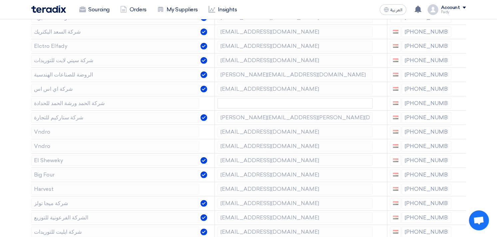
click at [483, 110] on section "Supplier Management Minimize/Maximize Category Invite your suppliers Excel file…" at bounding box center [248, 181] width 497 height 679
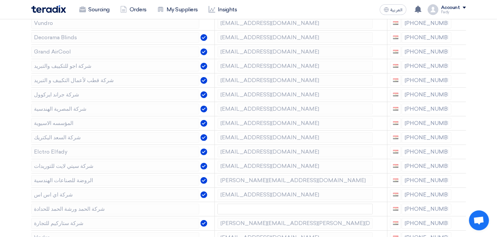
scroll to position [22, 0]
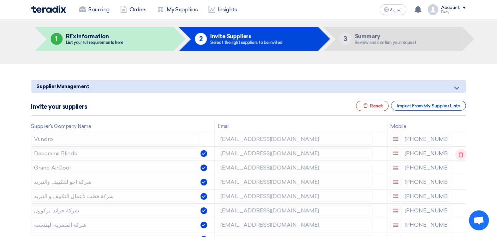
click at [461, 154] on icon at bounding box center [460, 154] width 11 height 11
click at [0, 0] on icon at bounding box center [0, 0] width 0 height 0
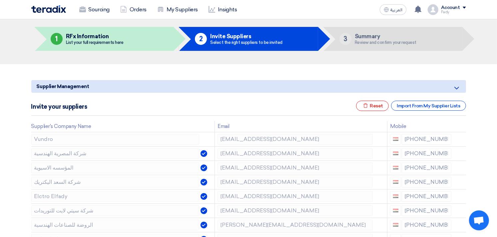
click at [0, 0] on icon at bounding box center [0, 0] width 0 height 0
click at [460, 166] on use at bounding box center [460, 169] width 5 height 6
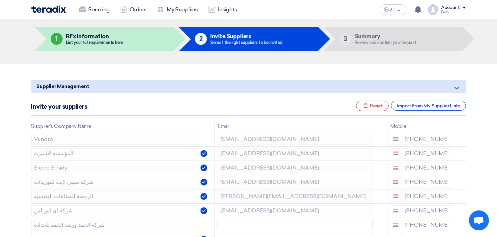
click at [0, 0] on use at bounding box center [0, 0] width 0 height 0
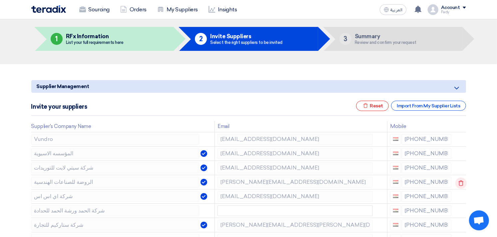
click at [458, 179] on icon at bounding box center [460, 183] width 11 height 11
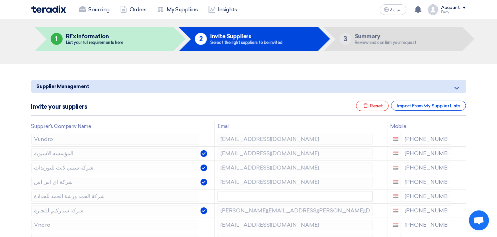
click at [0, 0] on icon at bounding box center [0, 0] width 0 height 0
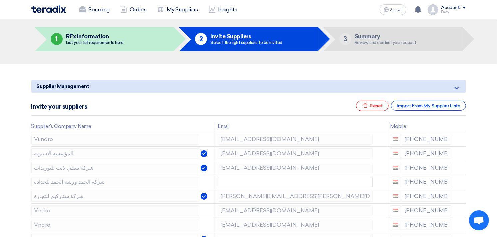
click at [0, 0] on icon at bounding box center [0, 0] width 0 height 0
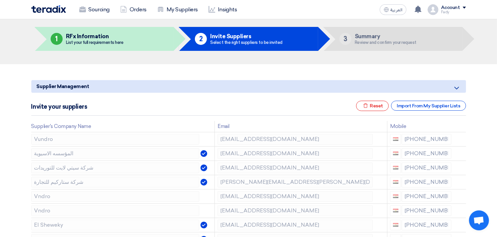
click at [0, 0] on icon at bounding box center [0, 0] width 0 height 0
click at [460, 181] on icon at bounding box center [460, 183] width 11 height 11
click at [0, 0] on icon at bounding box center [0, 0] width 0 height 0
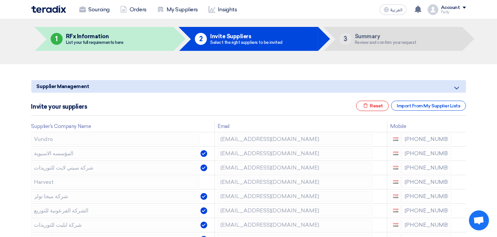
click at [0, 0] on icon at bounding box center [0, 0] width 0 height 0
click at [460, 181] on td at bounding box center [460, 182] width 12 height 14
click at [460, 181] on icon at bounding box center [460, 183] width 11 height 11
click at [459, 207] on icon at bounding box center [460, 211] width 11 height 11
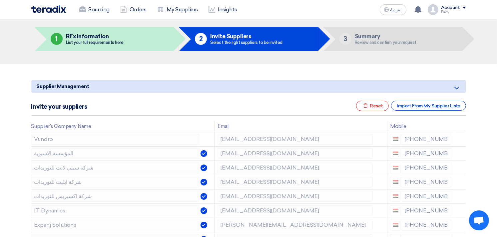
click at [0, 0] on icon at bounding box center [0, 0] width 0 height 0
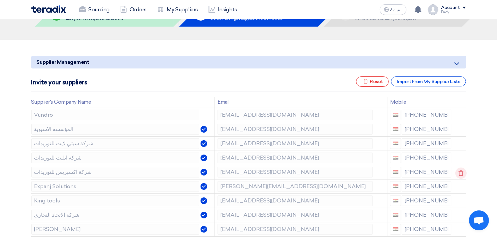
scroll to position [97, 0]
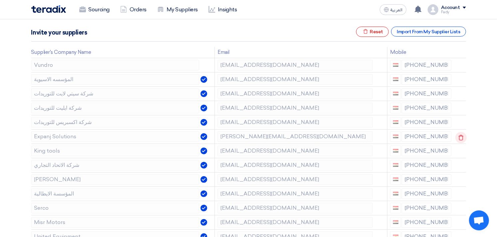
click at [459, 137] on icon at bounding box center [460, 137] width 11 height 11
click at [460, 137] on icon at bounding box center [460, 137] width 11 height 11
click at [0, 0] on icon at bounding box center [0, 0] width 0 height 0
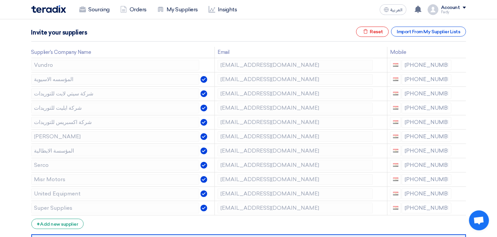
click at [0, 0] on icon at bounding box center [0, 0] width 0 height 0
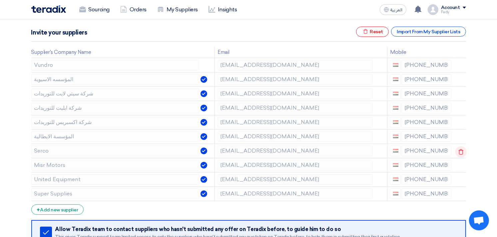
click at [461, 151] on use at bounding box center [460, 152] width 5 height 6
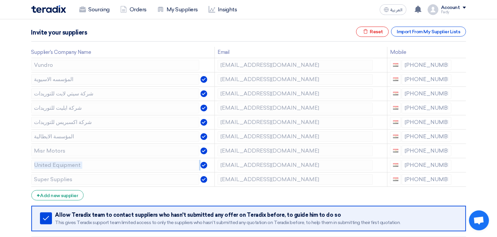
click at [0, 0] on use at bounding box center [0, 0] width 0 height 0
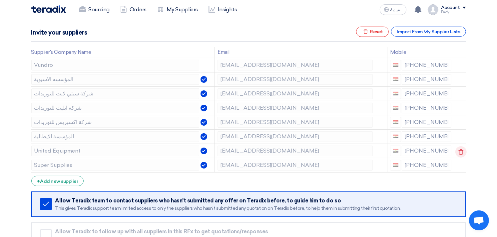
click at [461, 151] on use at bounding box center [460, 152] width 5 height 6
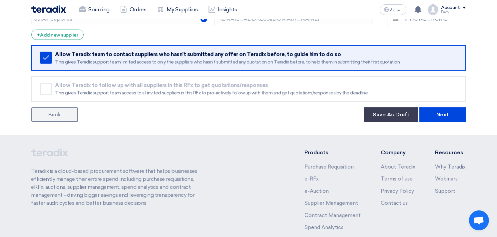
scroll to position [244, 0]
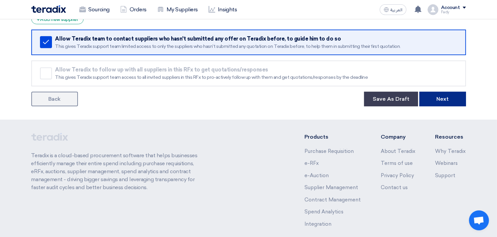
click at [444, 93] on button "Next" at bounding box center [442, 99] width 47 height 15
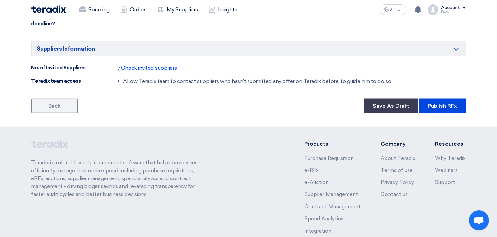
scroll to position [555, 0]
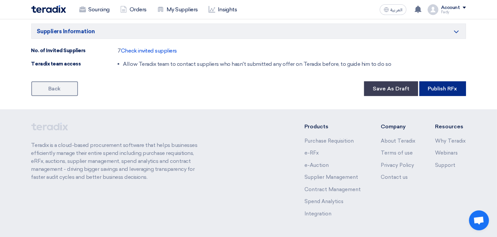
click at [444, 91] on button "Publish RFx" at bounding box center [442, 89] width 47 height 15
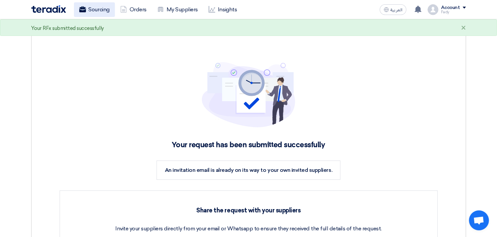
click at [93, 11] on link "Sourcing" at bounding box center [94, 9] width 41 height 15
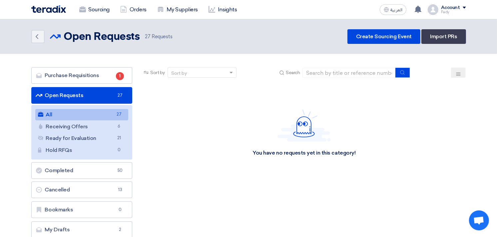
click at [72, 116] on link "All All 27" at bounding box center [81, 114] width 93 height 11
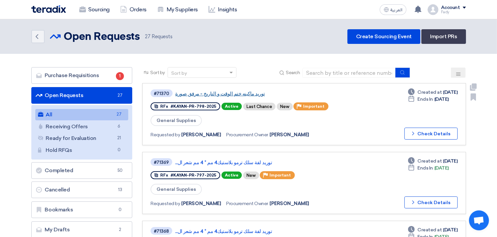
click at [238, 92] on link "توريد ماكينه ختم الوقت و التاريخ - مرفق صورة" at bounding box center [258, 94] width 166 height 6
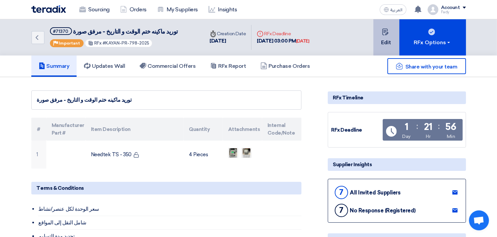
click at [387, 38] on button "Edit" at bounding box center [386, 37] width 26 height 36
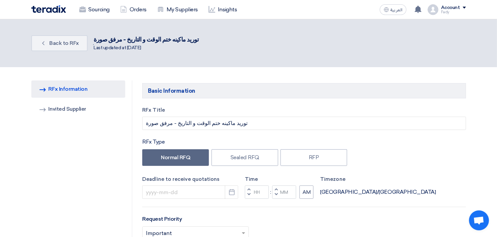
type input "[DATE]"
type input "03"
type input "00"
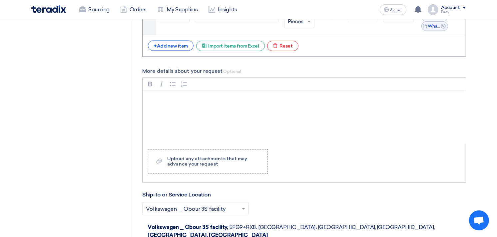
scroll to position [518, 0]
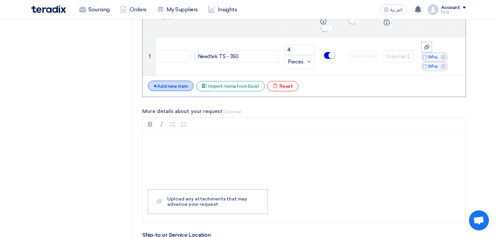
click at [178, 84] on div "+ Add new item" at bounding box center [171, 86] width 46 height 10
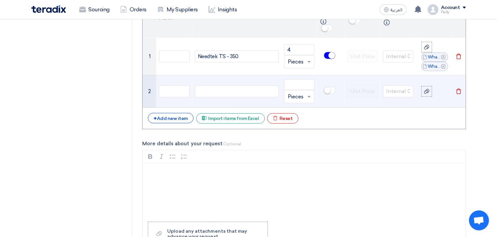
click at [218, 87] on div at bounding box center [237, 92] width 84 height 12
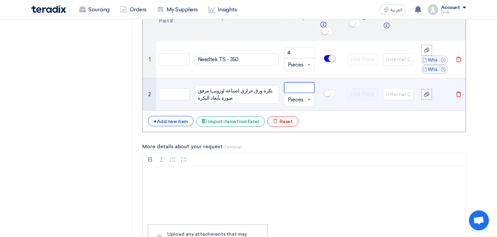
click at [296, 87] on input "number" at bounding box center [299, 88] width 30 height 11
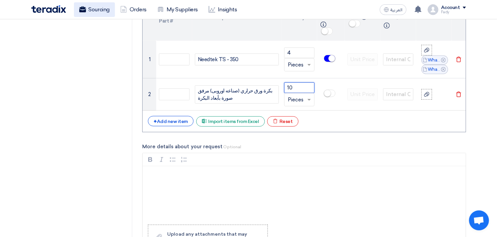
type input "10"
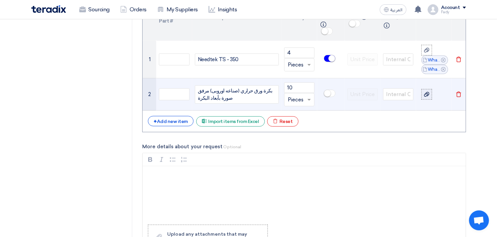
click at [427, 94] on icon at bounding box center [426, 94] width 5 height 5
click at [0, 0] on input "file" at bounding box center [0, 0] width 0 height 0
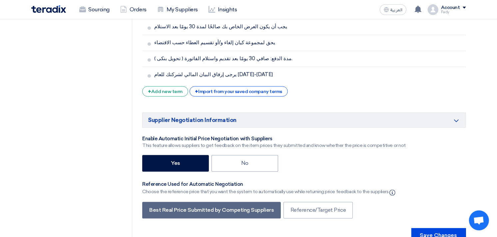
scroll to position [1334, 0]
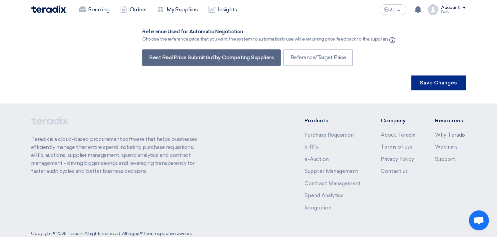
click at [449, 76] on button "Save Changes" at bounding box center [438, 83] width 55 height 15
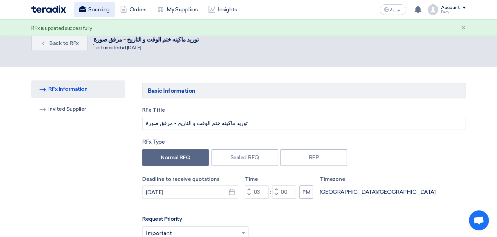
click at [87, 13] on link "Sourcing" at bounding box center [94, 9] width 41 height 15
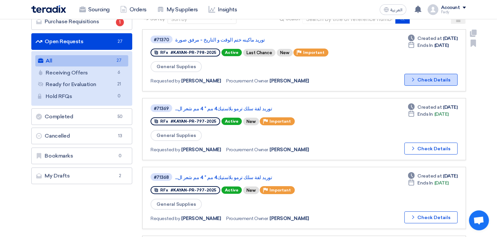
scroll to position [74, 0]
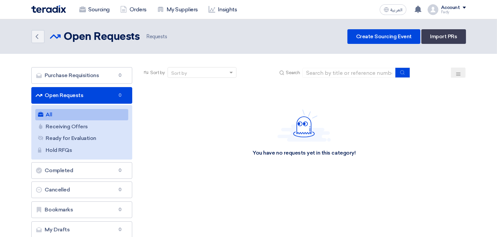
scroll to position [74, 0]
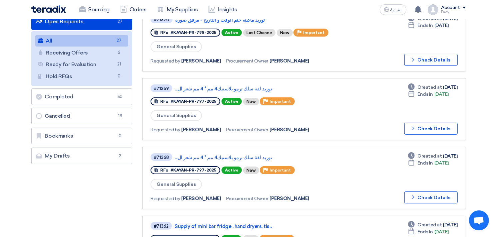
click at [71, 37] on link "All All 27" at bounding box center [81, 40] width 93 height 11
click at [220, 155] on link "توريد لفة سلك ترمو بلاستيك4 مم * 4 مم شعر ال..." at bounding box center [258, 158] width 166 height 6
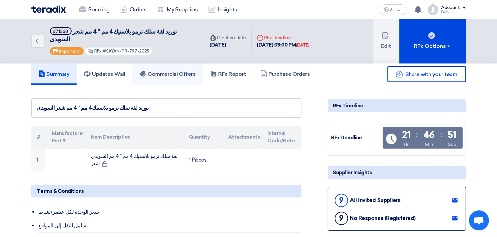
click at [175, 71] on h5 "Commercial Offers" at bounding box center [168, 74] width 56 height 7
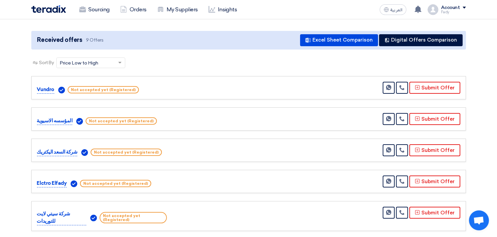
scroll to position [37, 0]
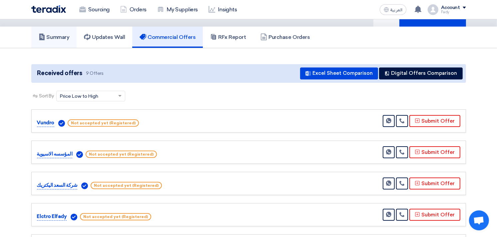
click at [60, 34] on h5 "Summary" at bounding box center [54, 37] width 31 height 7
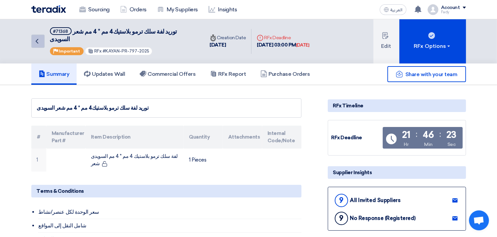
click at [39, 37] on icon "Back" at bounding box center [37, 41] width 8 height 8
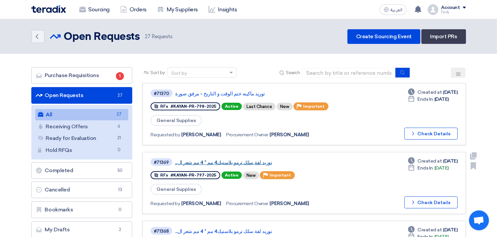
click at [238, 160] on link "توريد لفة سلك ترمو بلاستيك4 مم * 4 مم شعر ال..." at bounding box center [258, 163] width 166 height 6
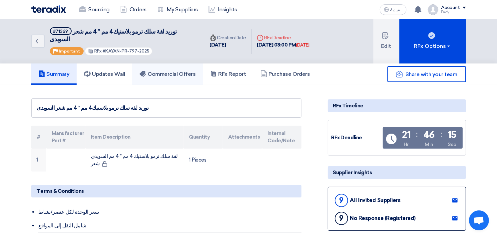
click at [167, 71] on h5 "Commercial Offers" at bounding box center [168, 74] width 56 height 7
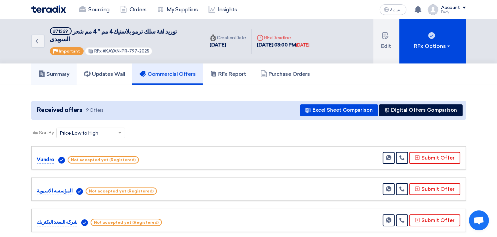
click at [48, 70] on link "Summary" at bounding box center [54, 74] width 46 height 21
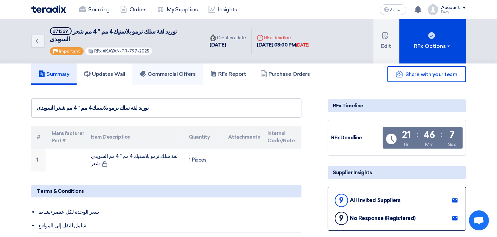
click at [193, 71] on h5 "Commercial Offers" at bounding box center [168, 74] width 56 height 7
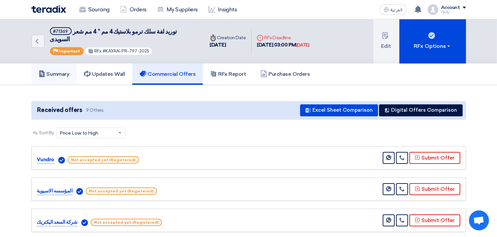
click at [45, 71] on icon at bounding box center [42, 74] width 7 height 7
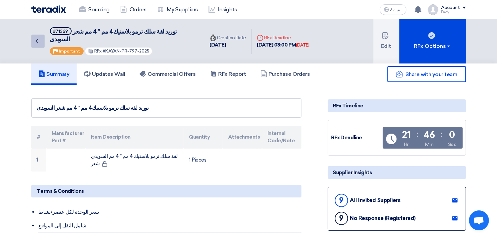
click at [38, 37] on icon "Back" at bounding box center [37, 41] width 8 height 8
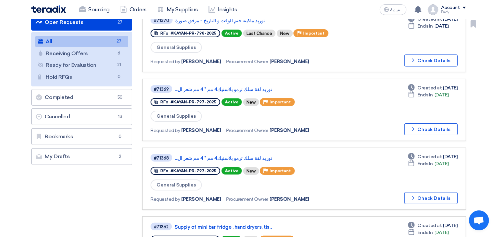
scroll to position [74, 0]
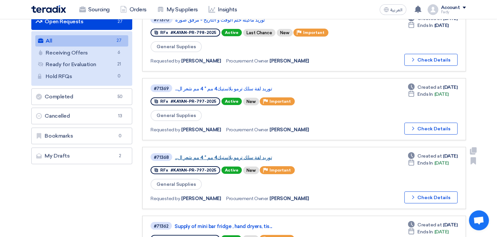
click at [230, 155] on link "توريد لفة سلك ترمو بلاستيك4 مم * 4 مم شعر ال..." at bounding box center [258, 158] width 166 height 6
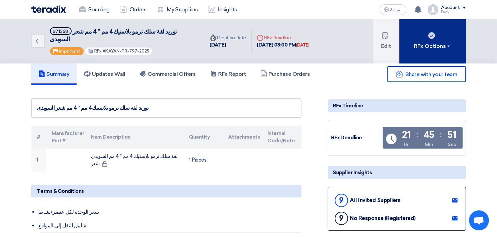
click at [429, 32] on use at bounding box center [431, 35] width 7 height 7
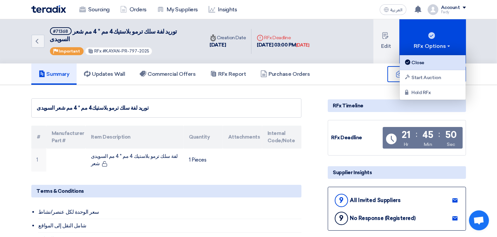
click at [425, 60] on div "Close" at bounding box center [433, 63] width 58 height 8
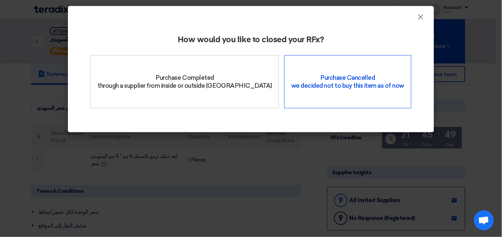
click at [324, 72] on div "Purchase Cancelled we decided not to buy this item as of now" at bounding box center [347, 81] width 127 height 53
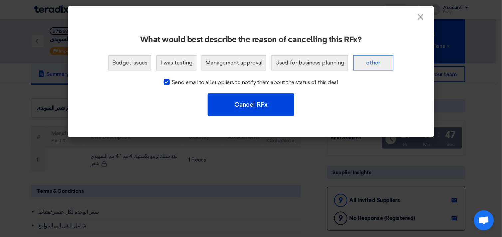
click at [371, 61] on button "other" at bounding box center [374, 62] width 40 height 15
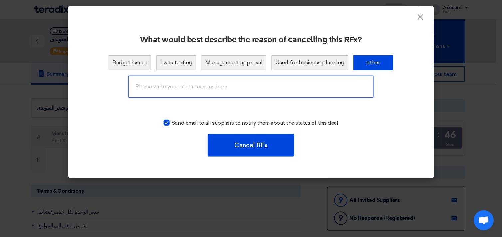
click at [212, 82] on input "text" at bounding box center [251, 87] width 245 height 22
type input "Cancelled"
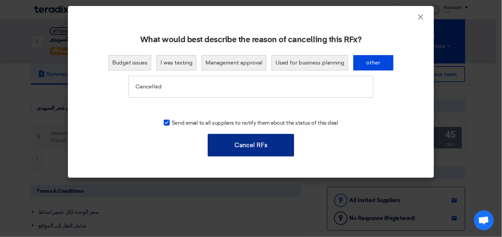
click at [249, 138] on button "Cancel RFx" at bounding box center [251, 145] width 87 height 23
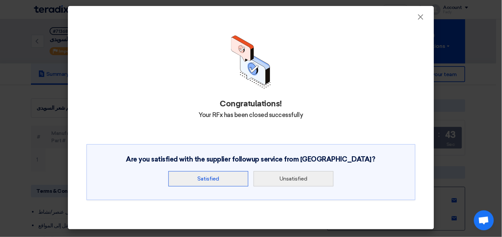
click at [218, 178] on button "Satisfied" at bounding box center [208, 178] width 80 height 15
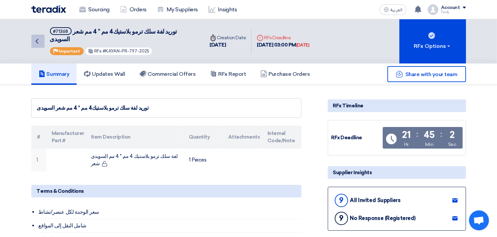
click at [40, 37] on icon "Back" at bounding box center [37, 41] width 8 height 8
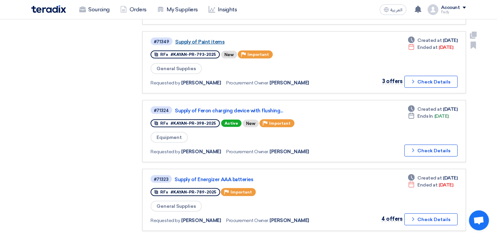
scroll to position [296, 0]
